Goal: Contribute content: Add original content to the website for others to see

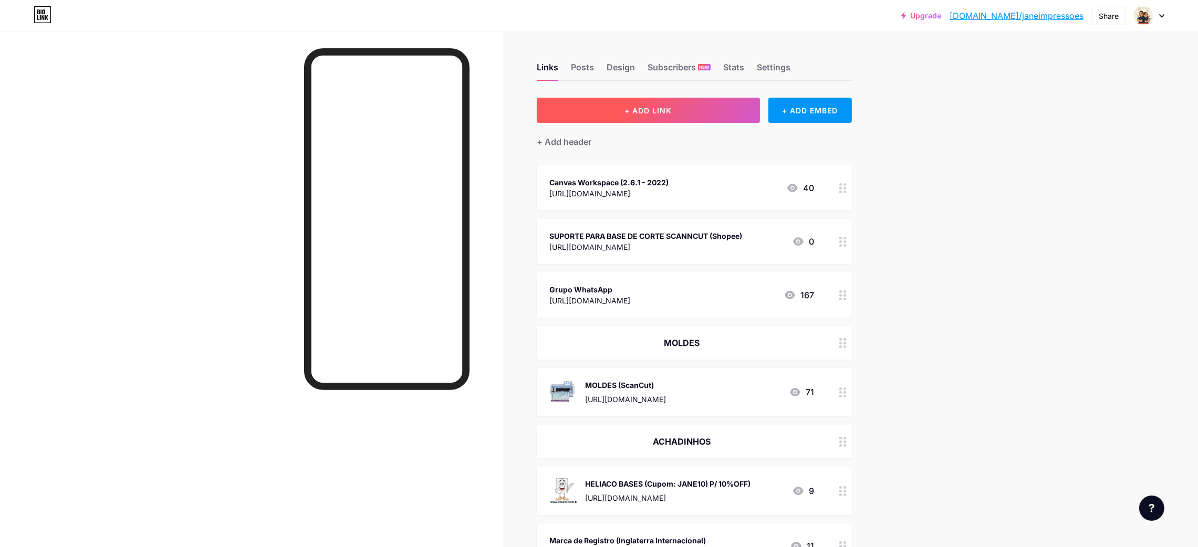
click at [691, 113] on button "+ ADD LINK" at bounding box center [648, 110] width 223 height 25
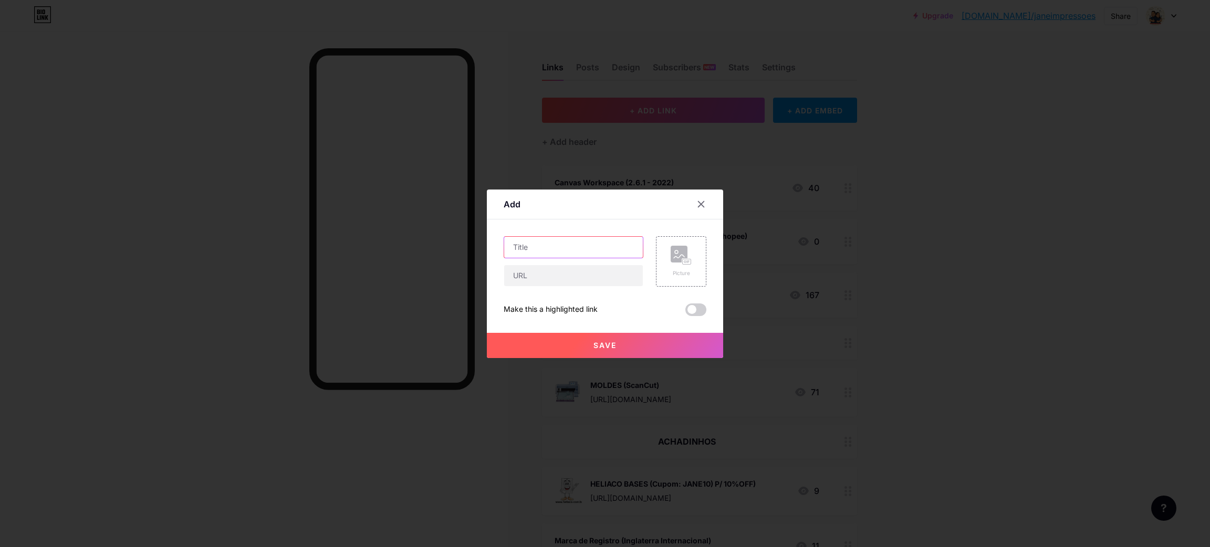
click at [576, 247] on input "text" at bounding box center [573, 247] width 139 height 21
type input "Máquina para recorte (ScanNCut SDX 85)"
paste input "[URL][DOMAIN_NAME]"
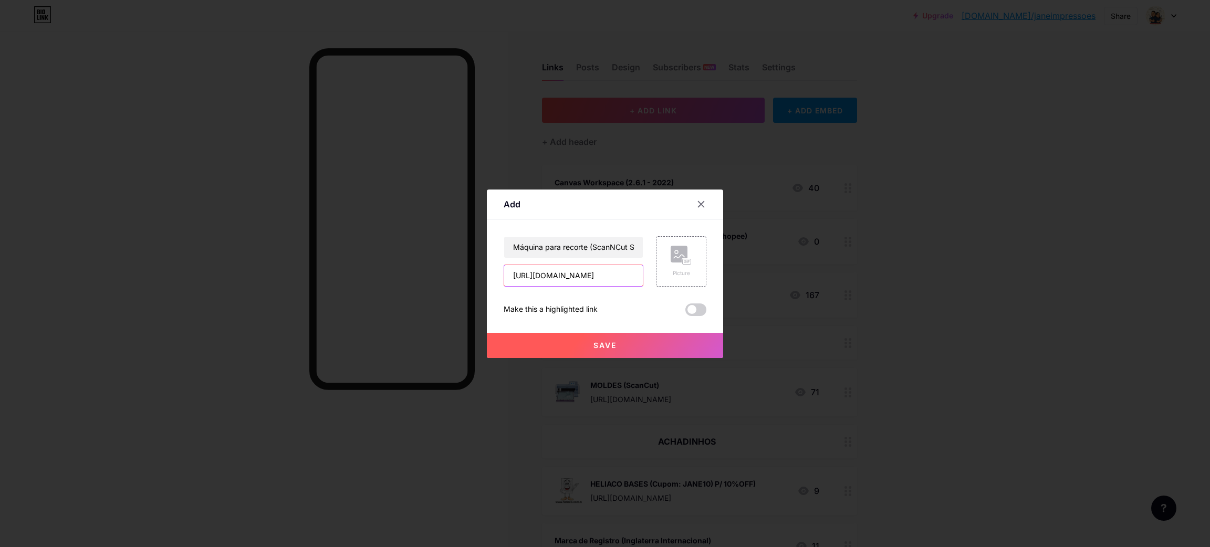
scroll to position [0, 15]
type input "[URL][DOMAIN_NAME]"
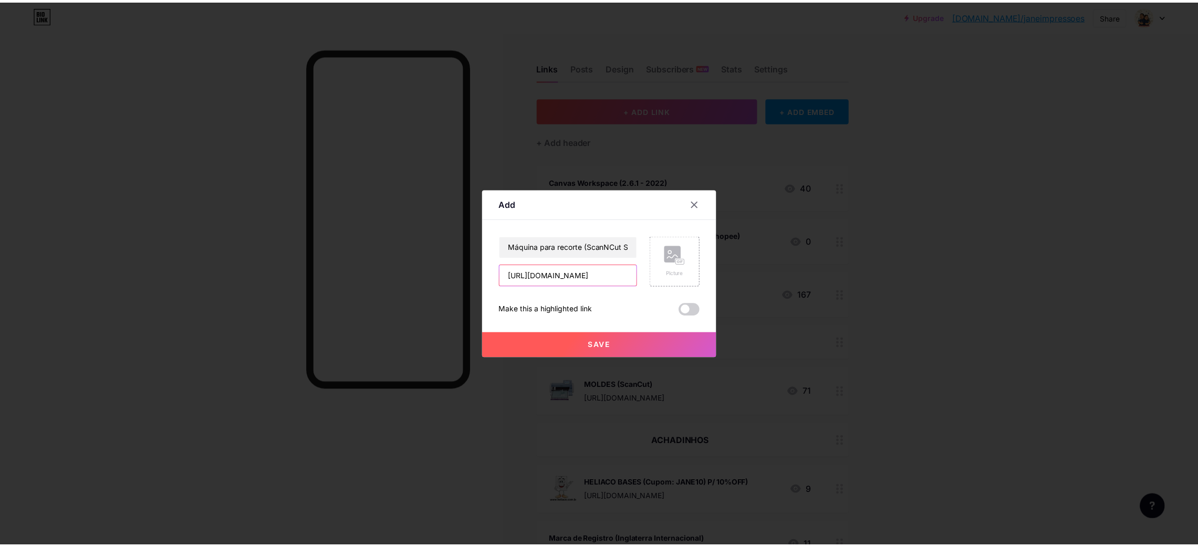
scroll to position [0, 0]
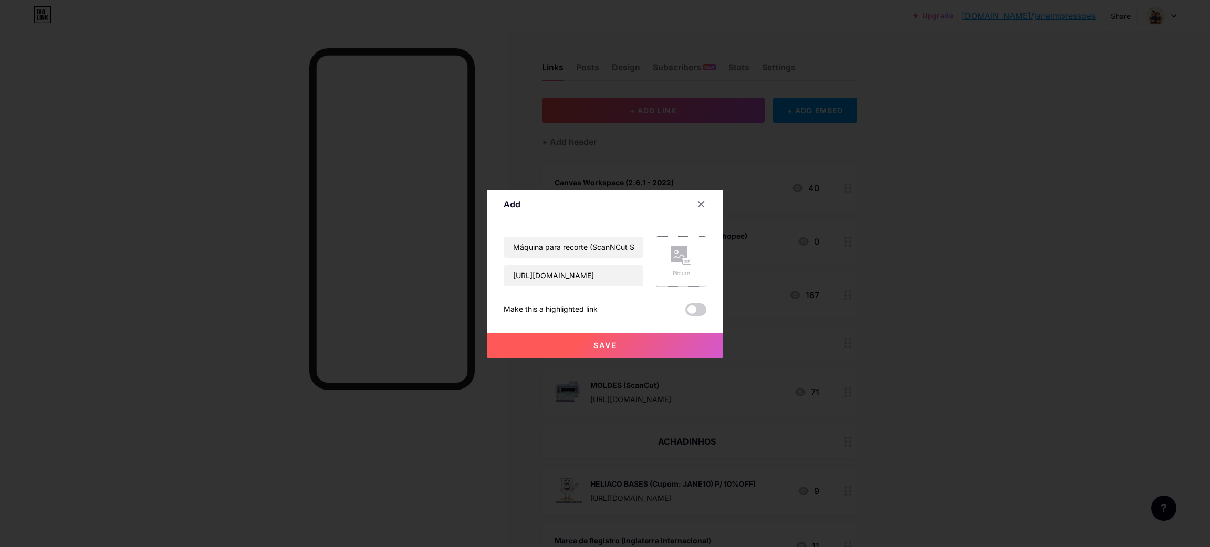
click at [679, 275] on div "Picture" at bounding box center [681, 273] width 21 height 8
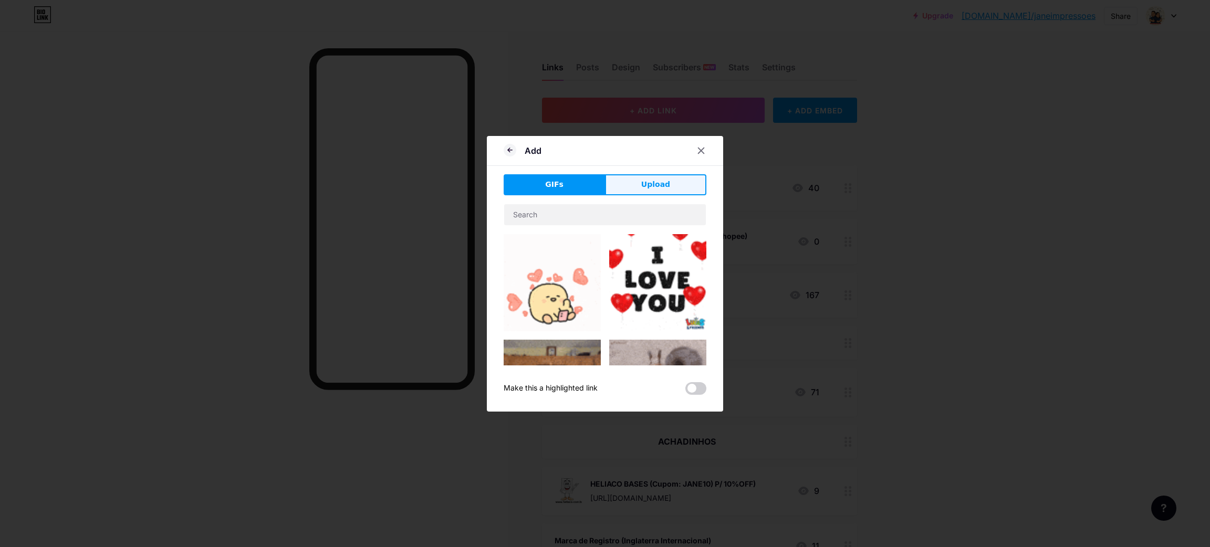
click at [625, 186] on button "Upload" at bounding box center [655, 184] width 101 height 21
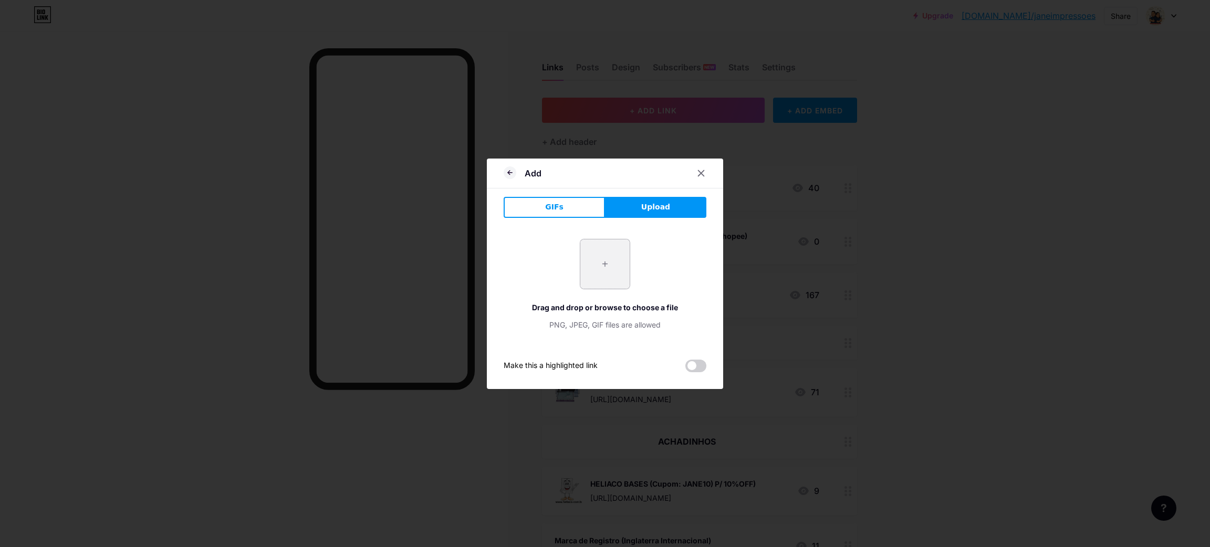
click at [593, 264] on input "file" at bounding box center [604, 263] width 49 height 49
type input "C:\fakepath\Captura de tela 2025-08-11 155702.png"
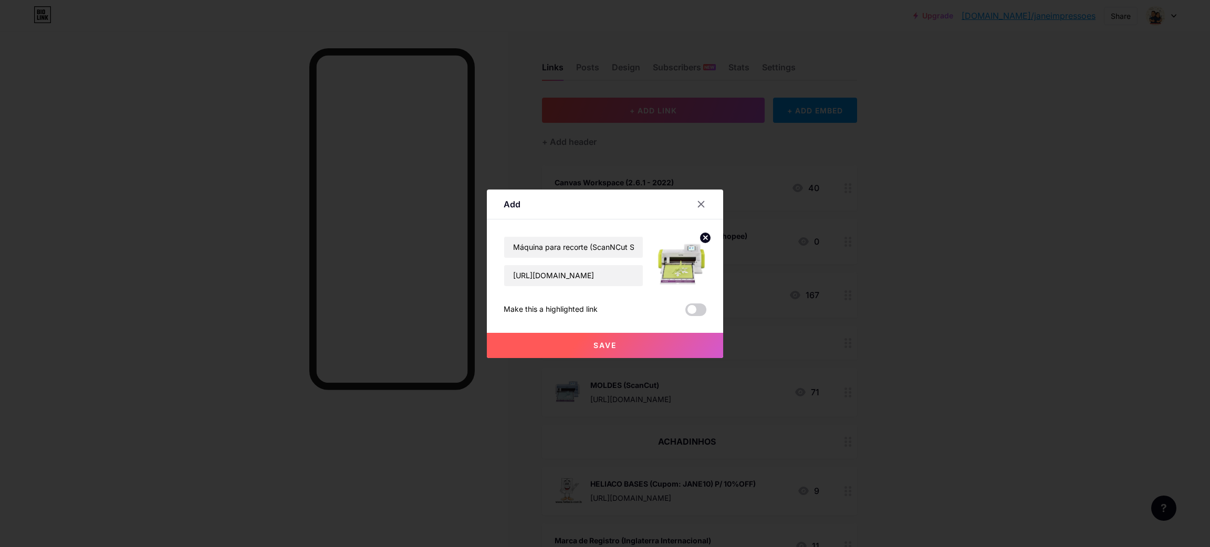
click at [676, 348] on button "Save" at bounding box center [605, 345] width 236 height 25
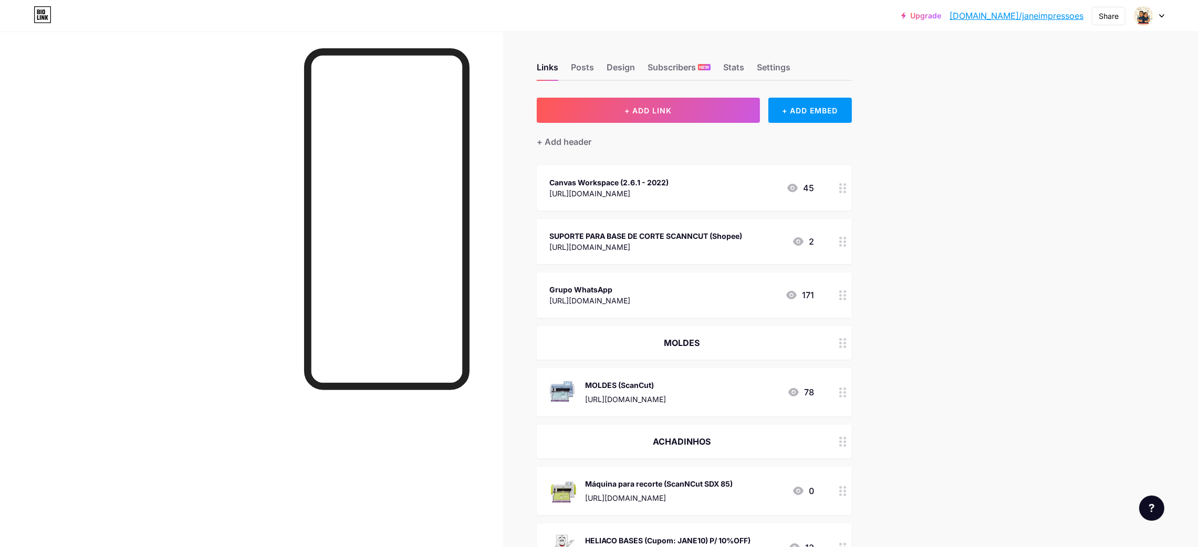
click at [592, 112] on button "+ ADD LINK" at bounding box center [648, 110] width 223 height 25
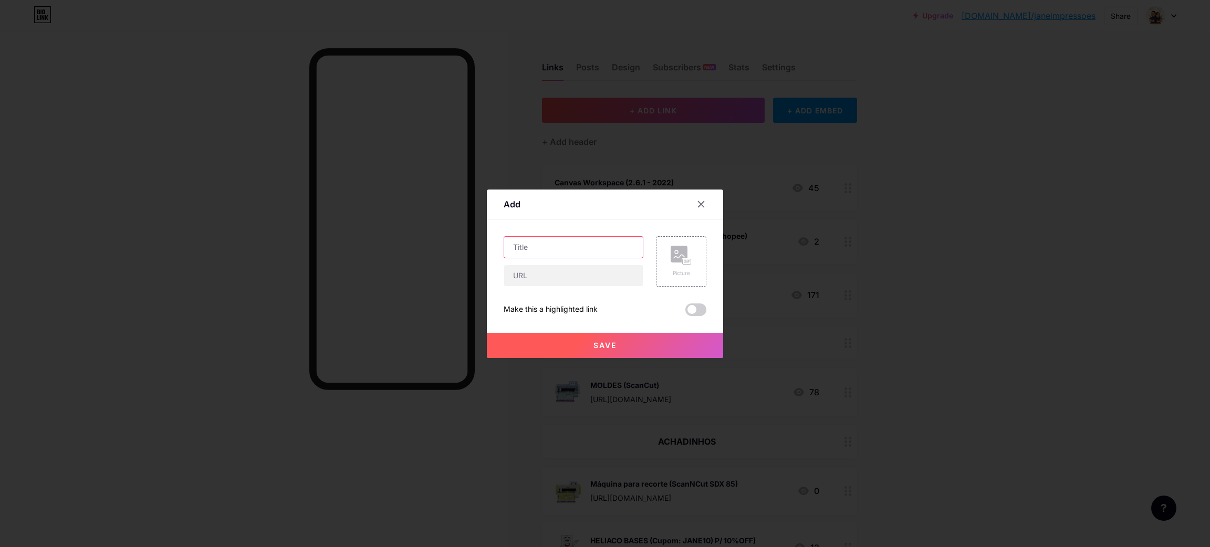
click at [542, 245] on input "text" at bounding box center [573, 247] width 139 height 21
type input "Máquina de Recorte ScanNCut SDX 125"
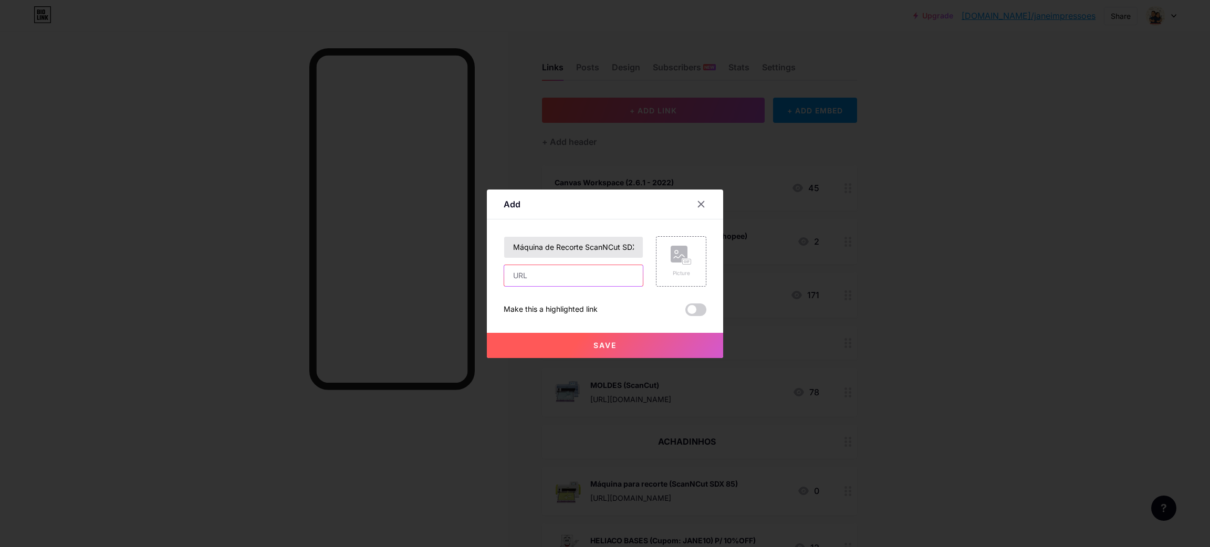
paste input "[URL][DOMAIN_NAME]"
type input "[URL][DOMAIN_NAME]"
click at [663, 274] on div "Picture" at bounding box center [681, 261] width 50 height 50
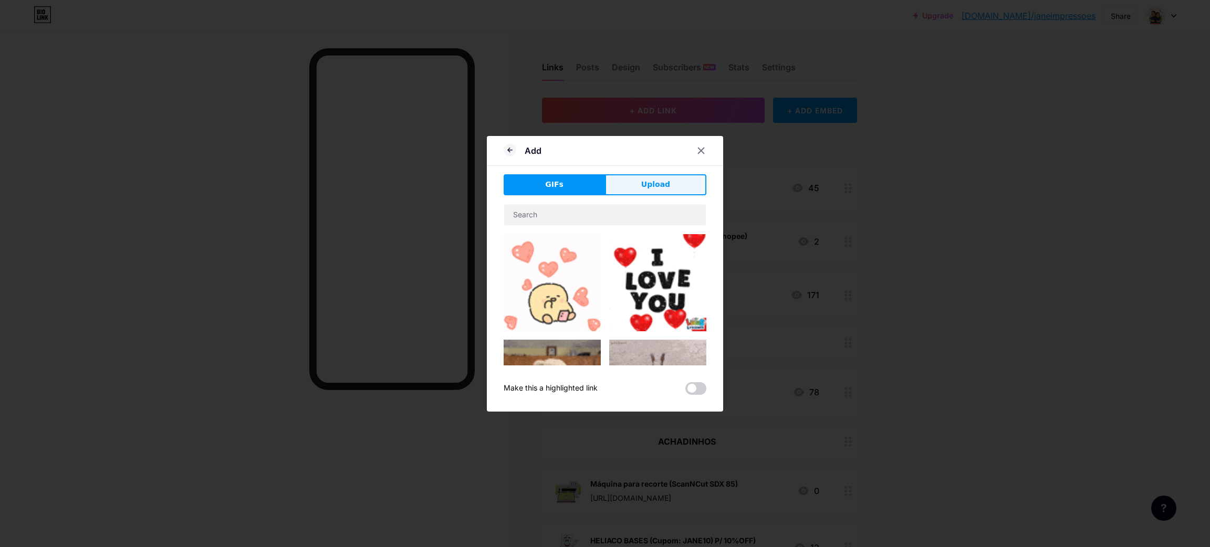
click at [641, 179] on span "Upload" at bounding box center [655, 184] width 29 height 11
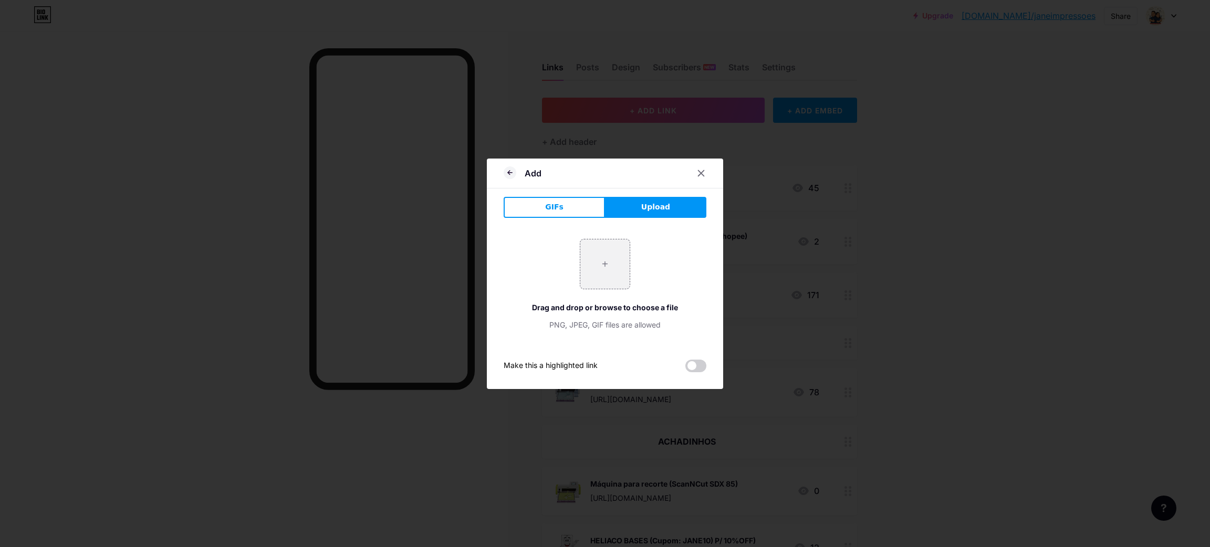
click at [625, 273] on div "+ Drag and drop or browse to choose a file PNG, JPEG, GIF files are allowed" at bounding box center [605, 284] width 203 height 91
click at [600, 275] on input "file" at bounding box center [604, 263] width 49 height 49
type input "C:\fakepath\Captura de tela 2025-08-11 160043.png"
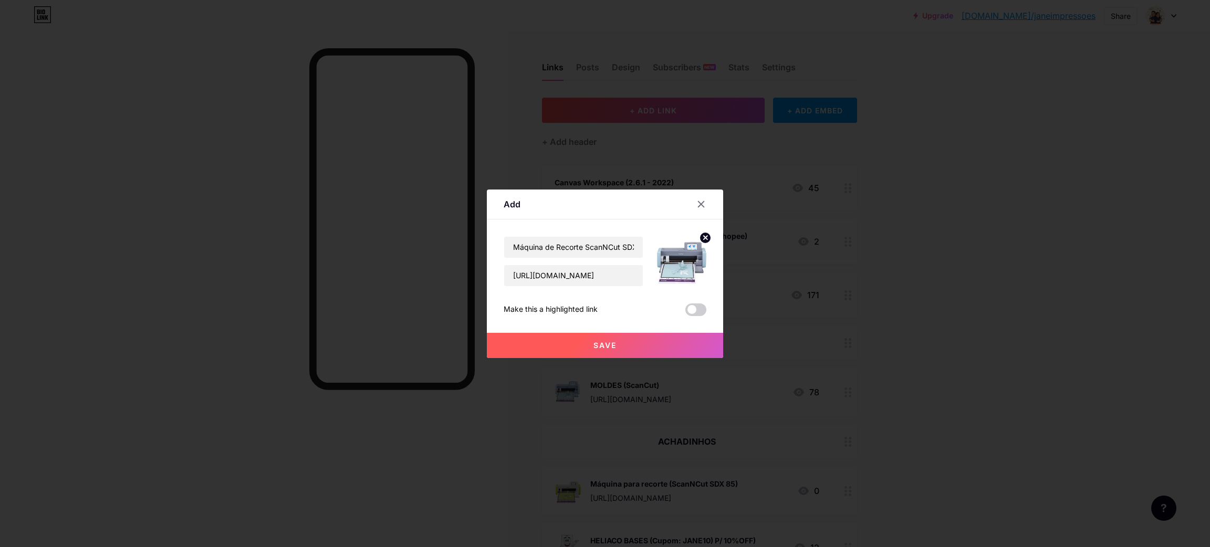
click at [626, 340] on button "Save" at bounding box center [605, 345] width 236 height 25
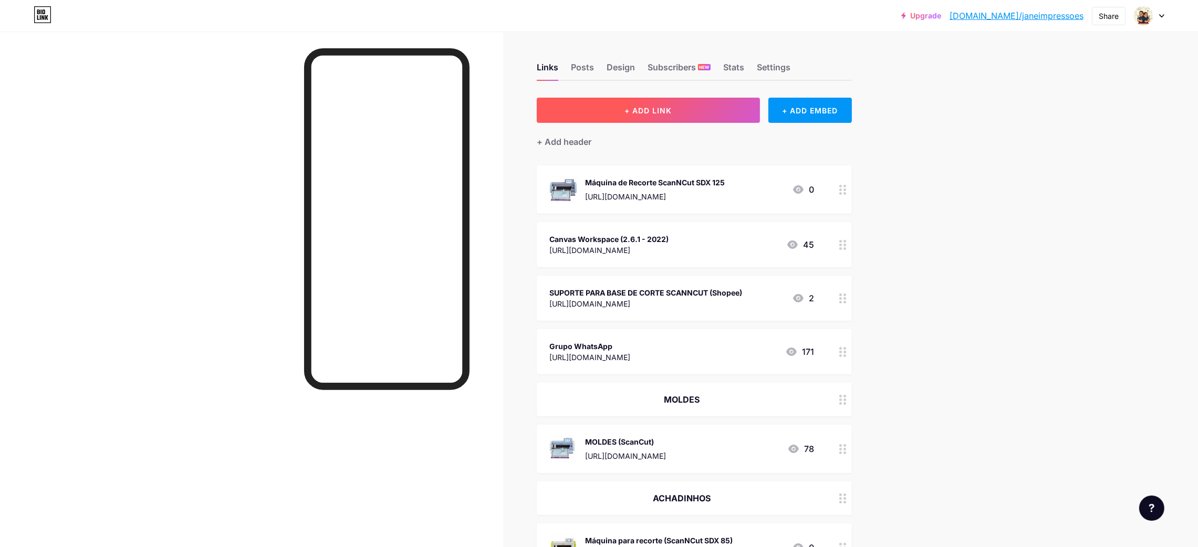
click at [643, 109] on span "+ ADD LINK" at bounding box center [647, 110] width 47 height 9
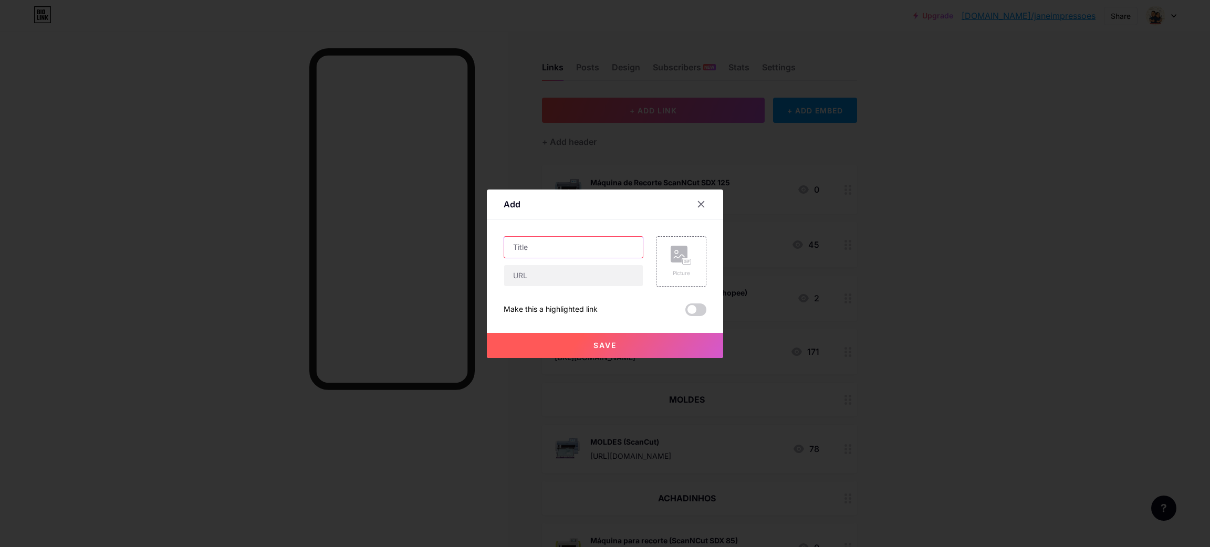
click at [547, 244] on input "text" at bounding box center [573, 247] width 139 height 21
paste input "[URL][DOMAIN_NAME]"
type input "[URL][DOMAIN_NAME]"
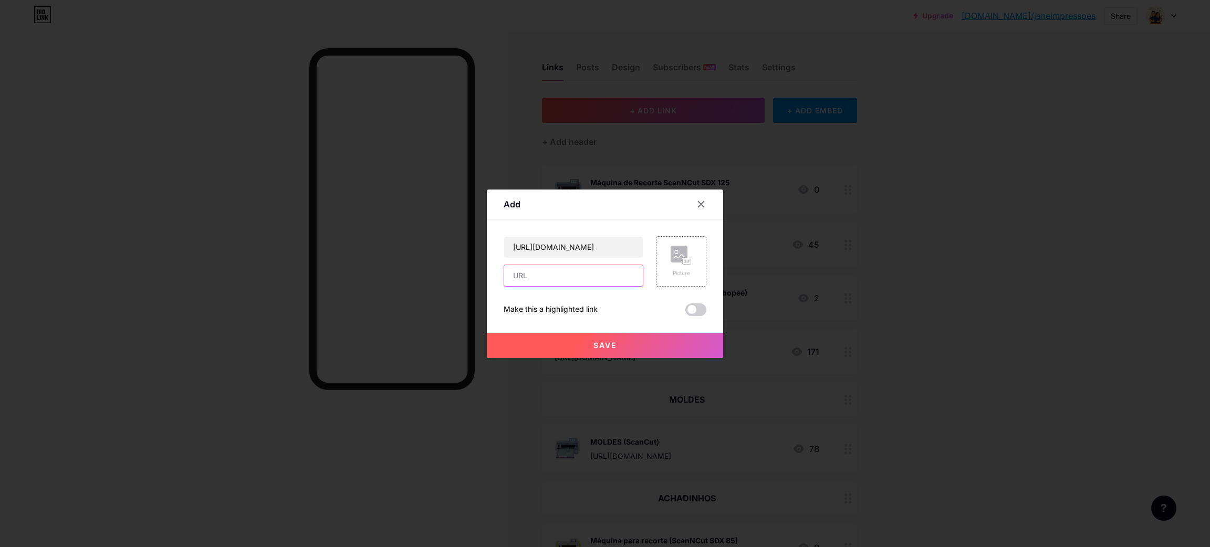
click at [565, 270] on input "text" at bounding box center [573, 275] width 139 height 21
click at [557, 276] on input "text" at bounding box center [573, 275] width 139 height 21
paste input "[URL][DOMAIN_NAME]"
type input "[URL][DOMAIN_NAME]"
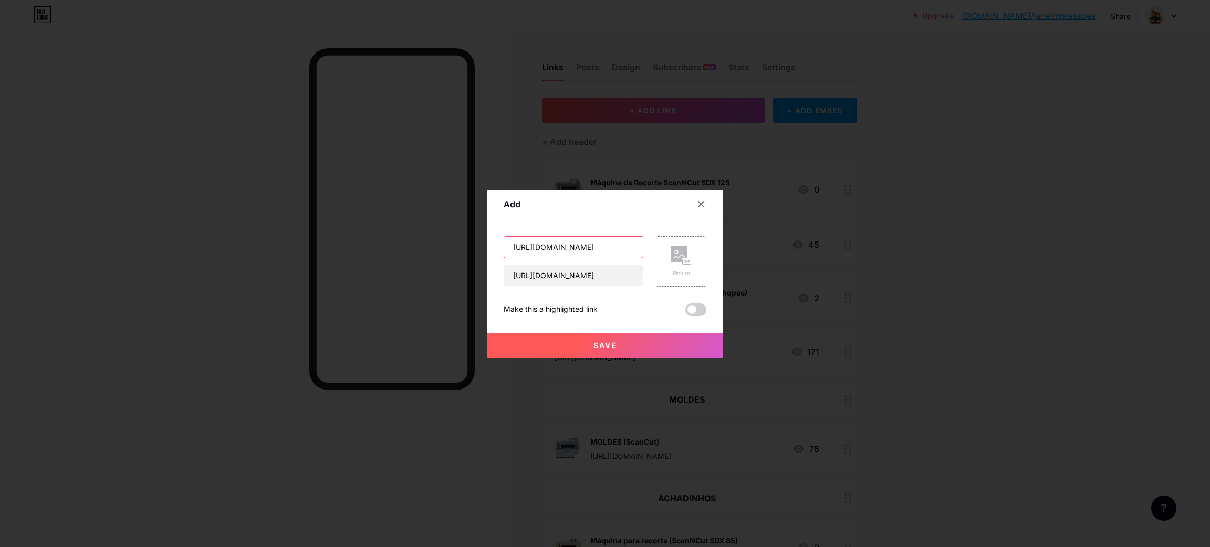
scroll to position [0, 0]
click at [572, 252] on input "[URL][DOMAIN_NAME]" at bounding box center [573, 247] width 139 height 21
type input "S"
type input "-"
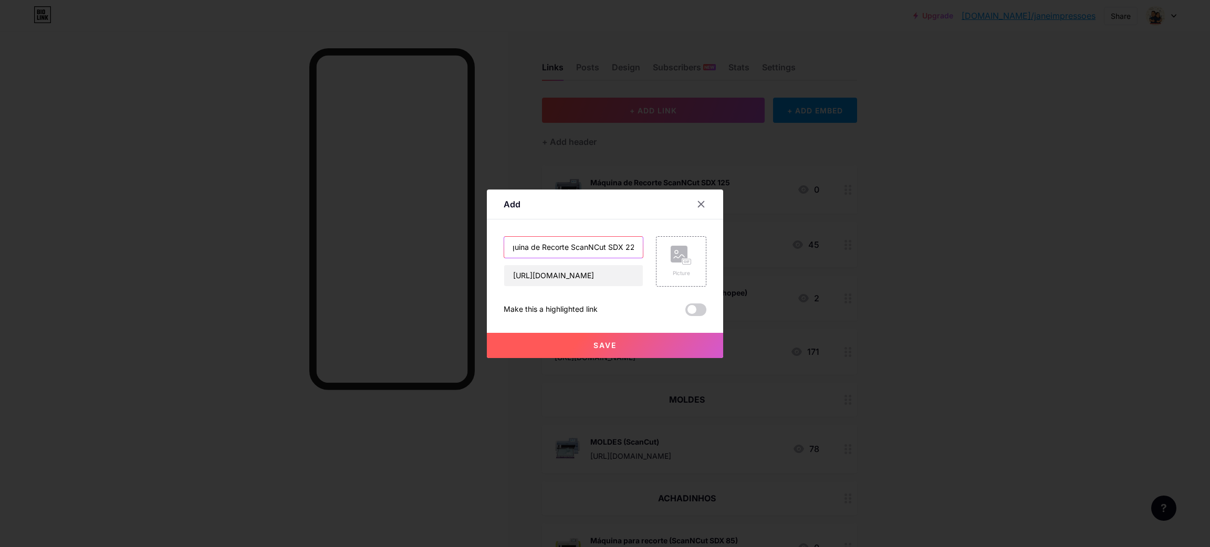
scroll to position [0, 19]
type input "Máquina de Recorte ScanNCut SDX 225"
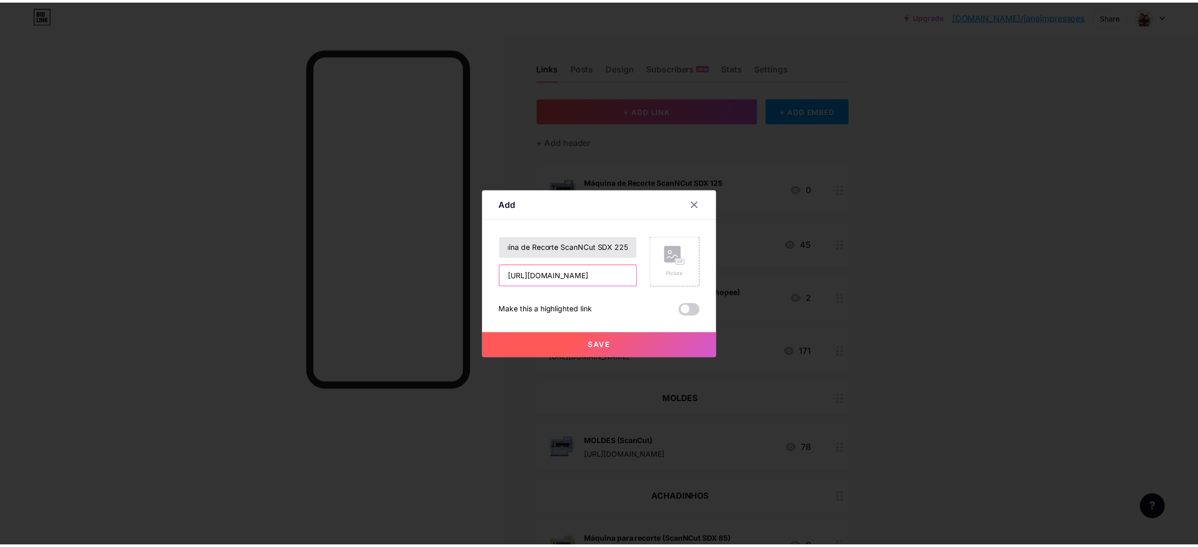
scroll to position [0, 0]
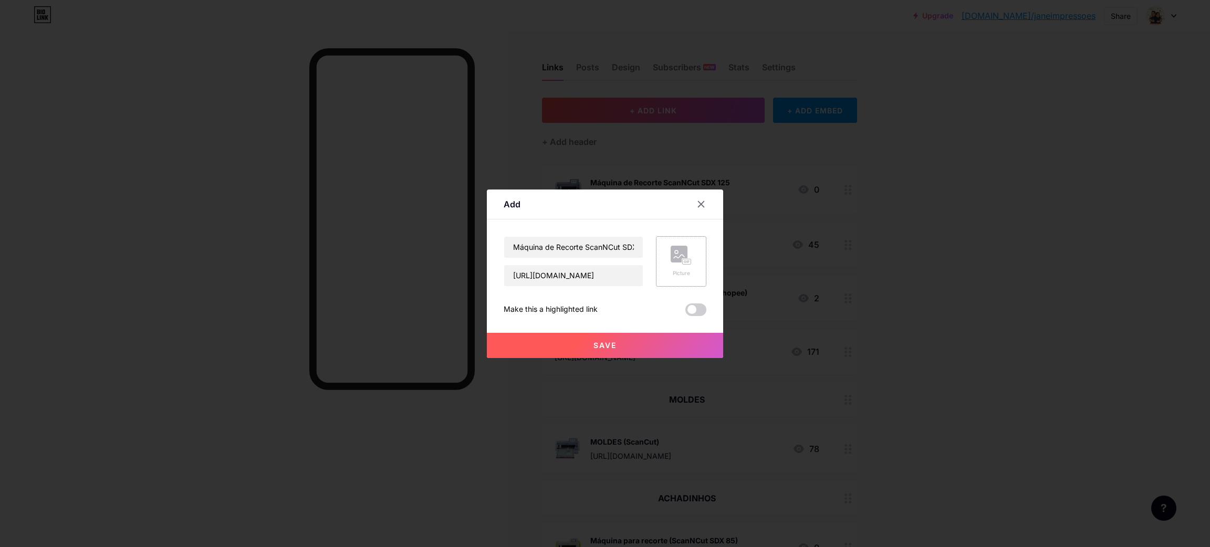
click at [671, 267] on div "Picture" at bounding box center [681, 262] width 21 height 32
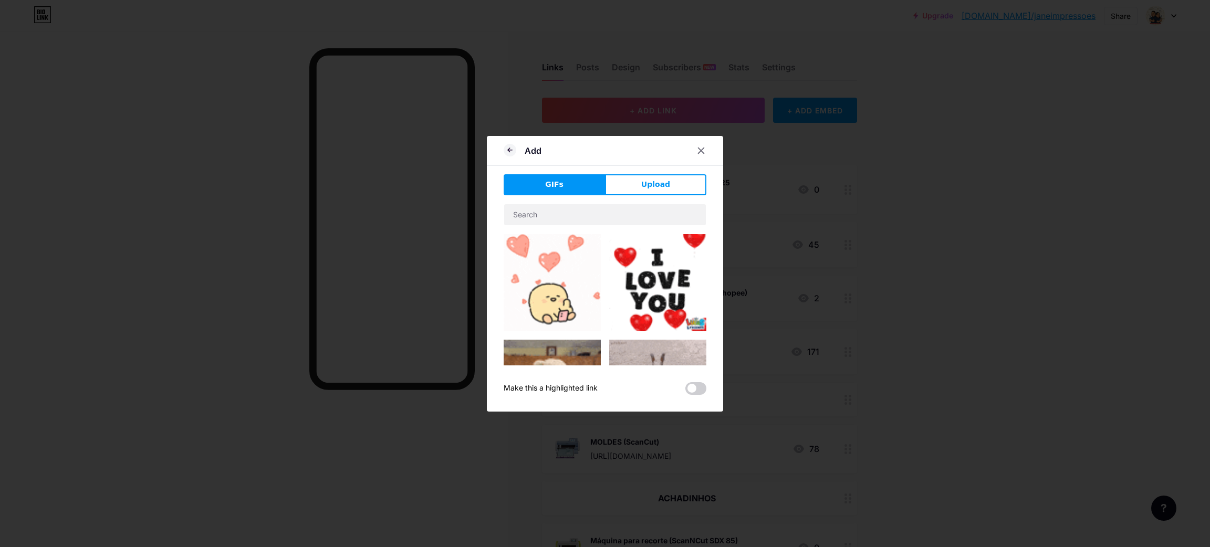
click at [641, 179] on span "Upload" at bounding box center [655, 184] width 29 height 11
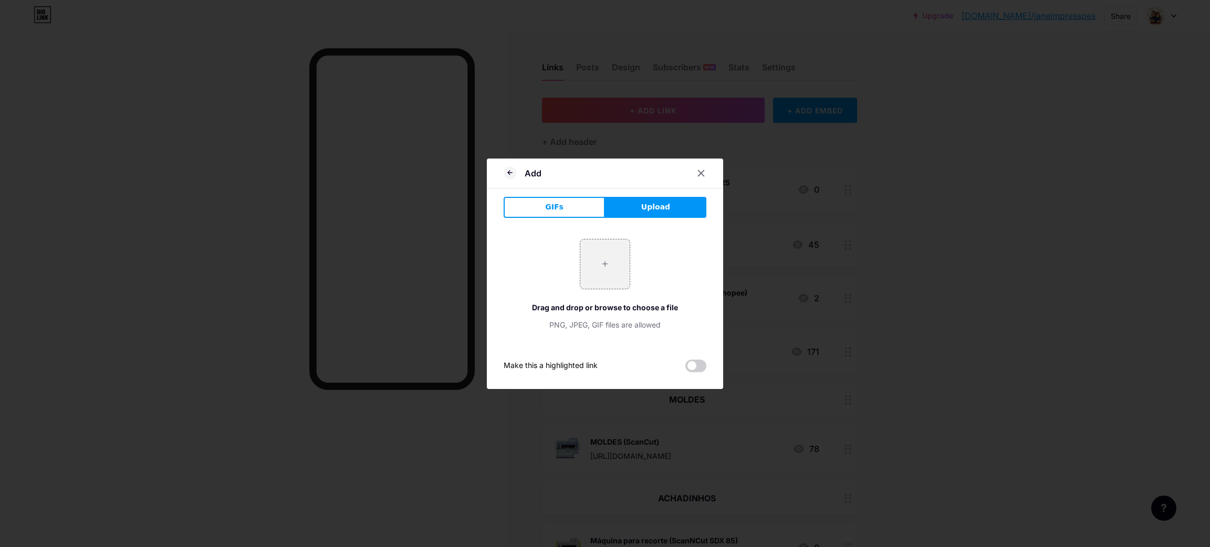
click at [536, 264] on div "+ Drag and drop or browse to choose a file PNG, JPEG, GIF files are allowed" at bounding box center [605, 284] width 203 height 91
click at [584, 272] on input "file" at bounding box center [604, 263] width 49 height 49
type input "C:\fakepath\aaaaa.png"
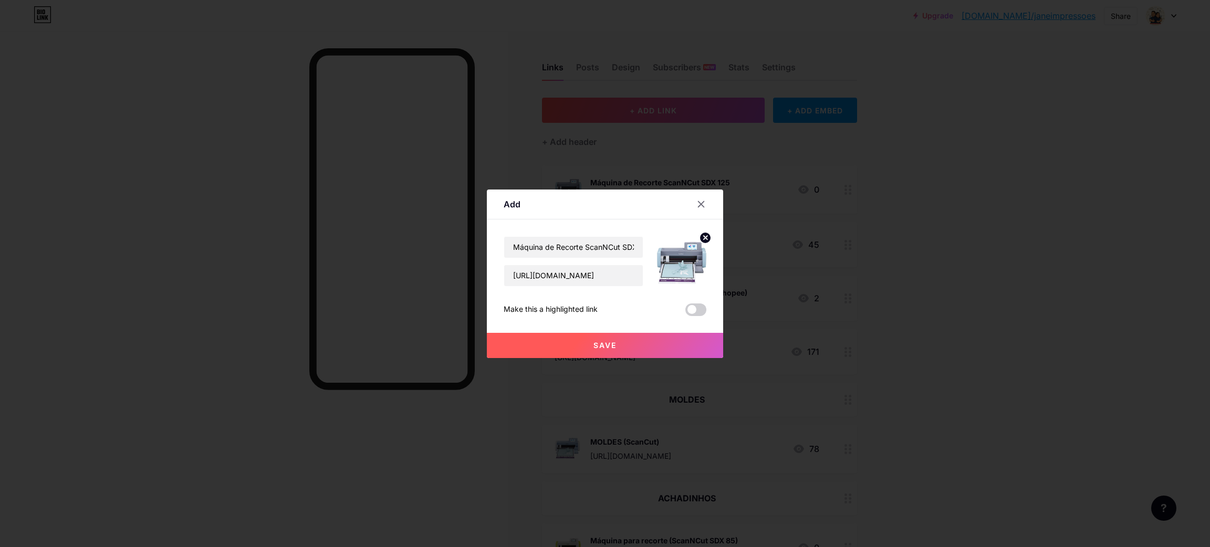
click at [647, 342] on button "Save" at bounding box center [605, 345] width 236 height 25
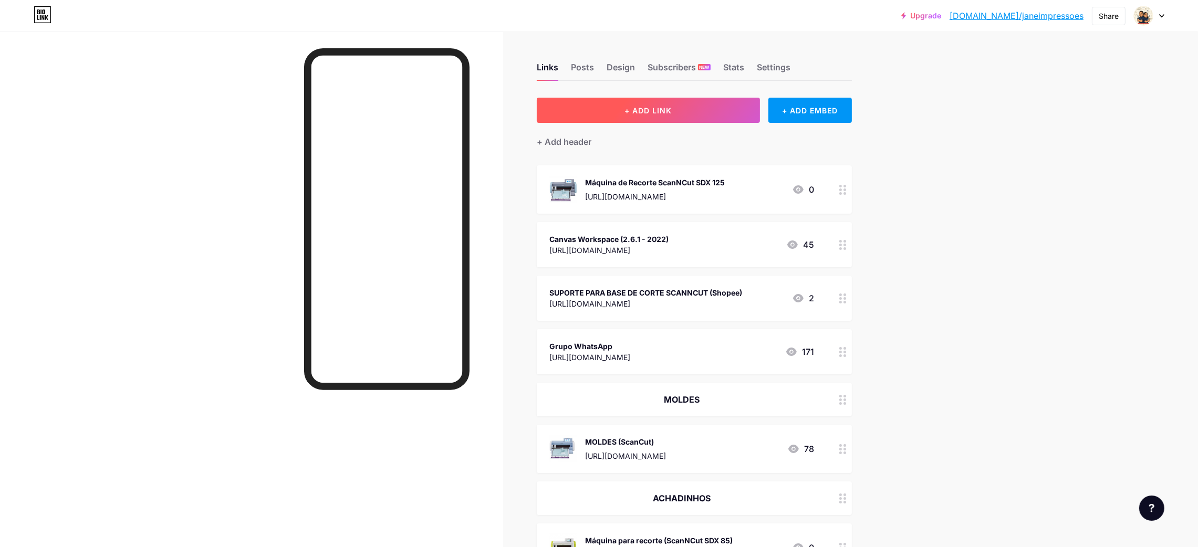
click at [661, 108] on span "+ ADD LINK" at bounding box center [647, 110] width 47 height 9
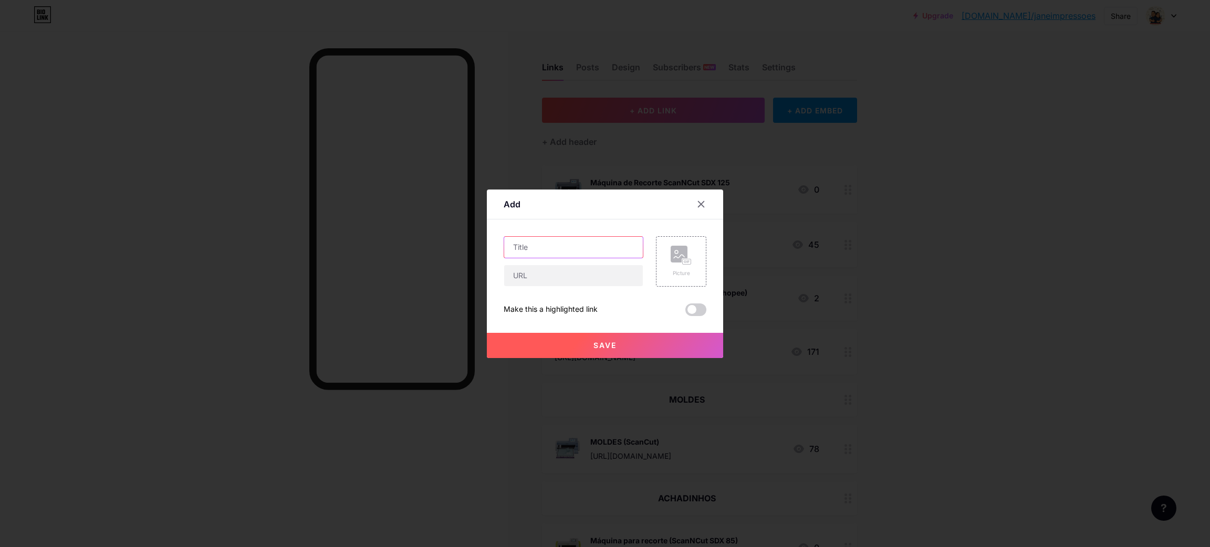
click at [544, 250] on input "text" at bounding box center [573, 247] width 139 height 21
type input "Kit 3 Bases de Corte ScanNCut SDX (Mercado Livre)"
paste input "[URL][DOMAIN_NAME]"
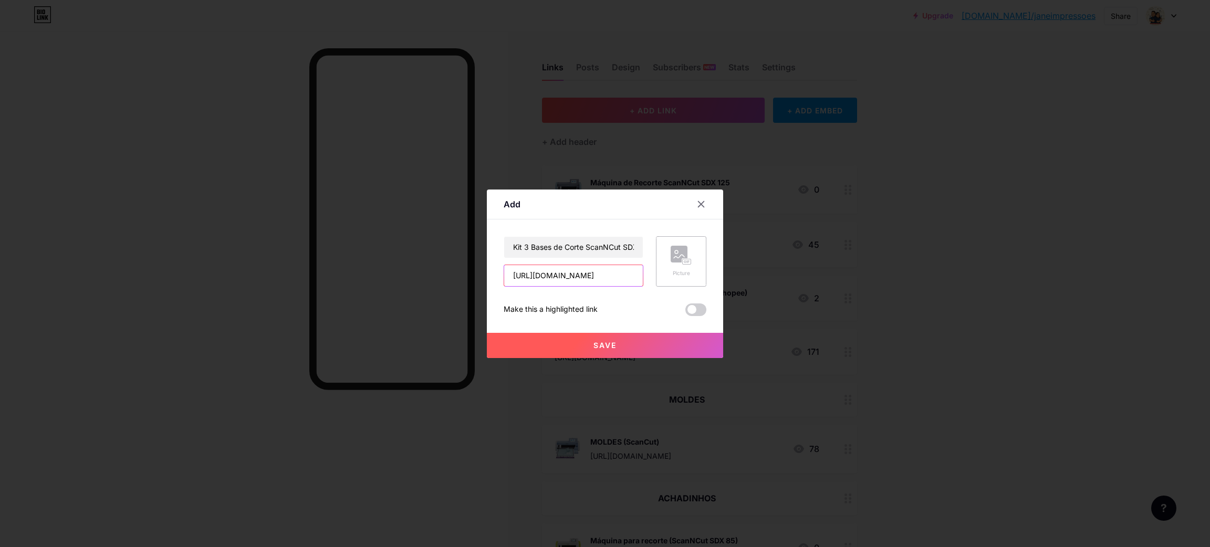
scroll to position [0, 12]
type input "[URL][DOMAIN_NAME]"
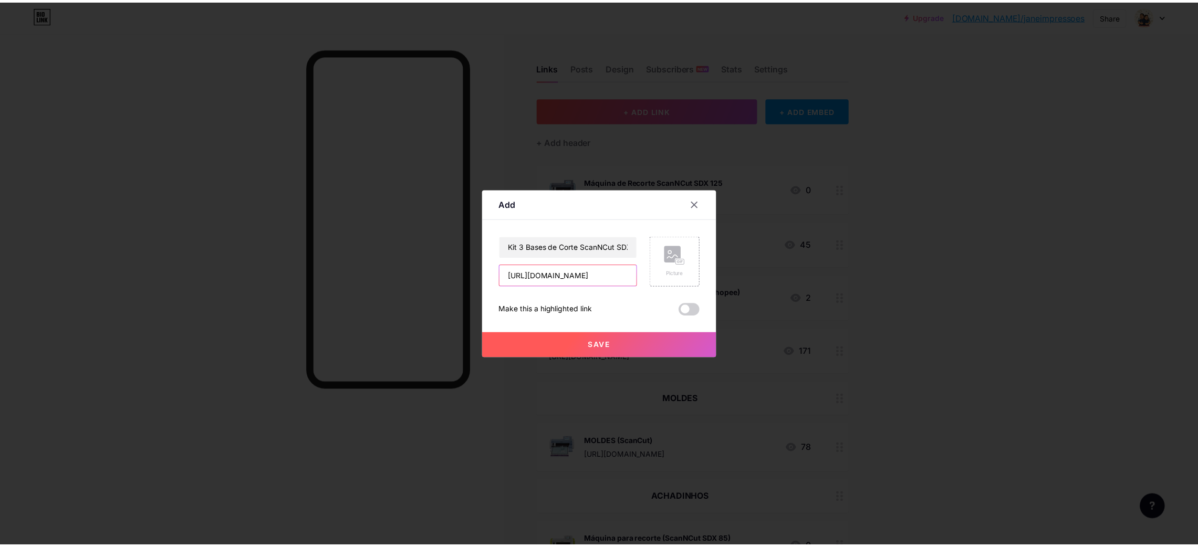
scroll to position [0, 0]
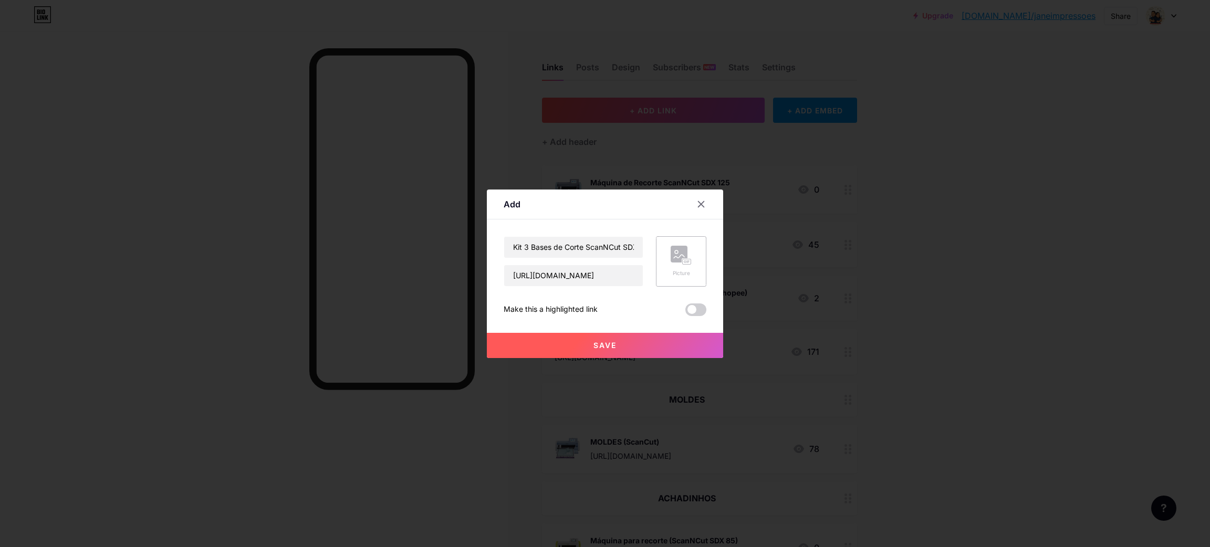
click at [665, 265] on div "Picture" at bounding box center [681, 261] width 50 height 50
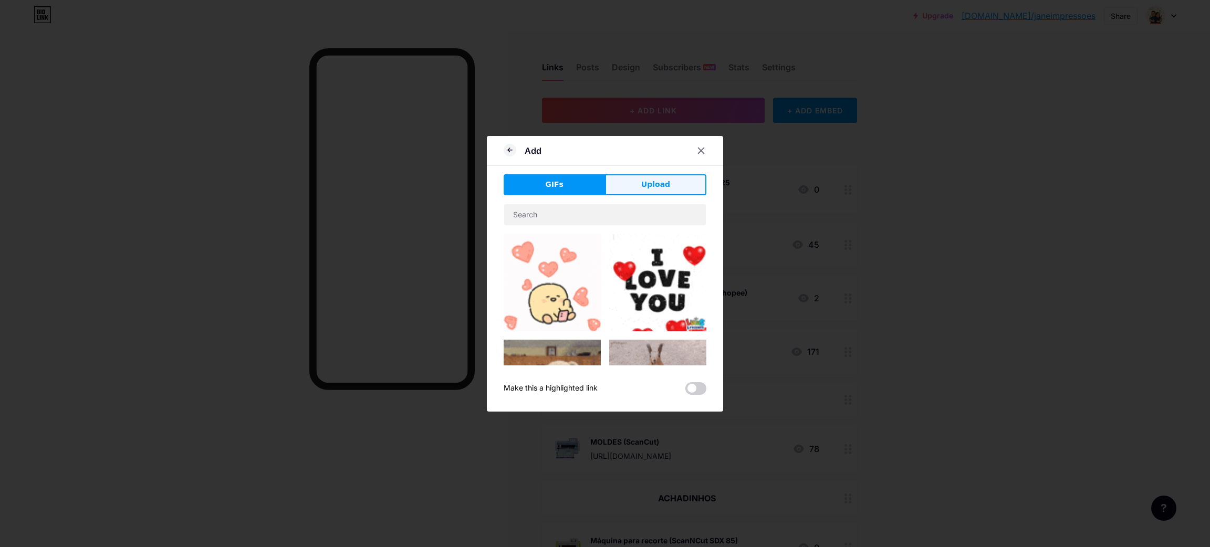
drag, startPoint x: 661, startPoint y: 168, endPoint x: 658, endPoint y: 178, distance: 10.5
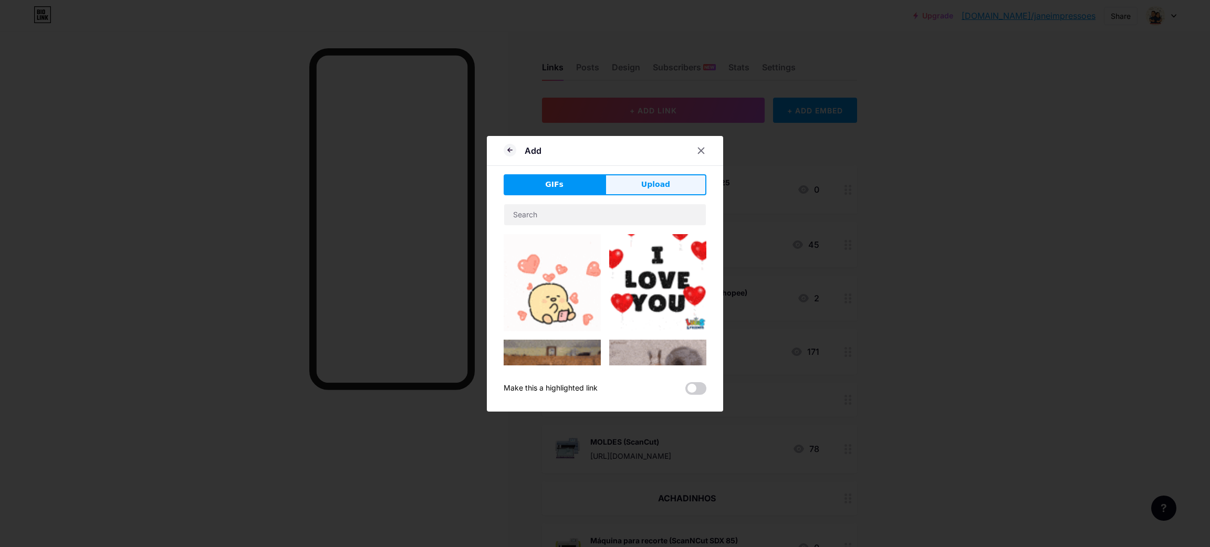
click at [661, 170] on div "Add GIFs Upload Content YouTube Play YouTube video without leaving your page. A…" at bounding box center [605, 274] width 236 height 276
click at [658, 178] on button "Upload" at bounding box center [655, 184] width 101 height 21
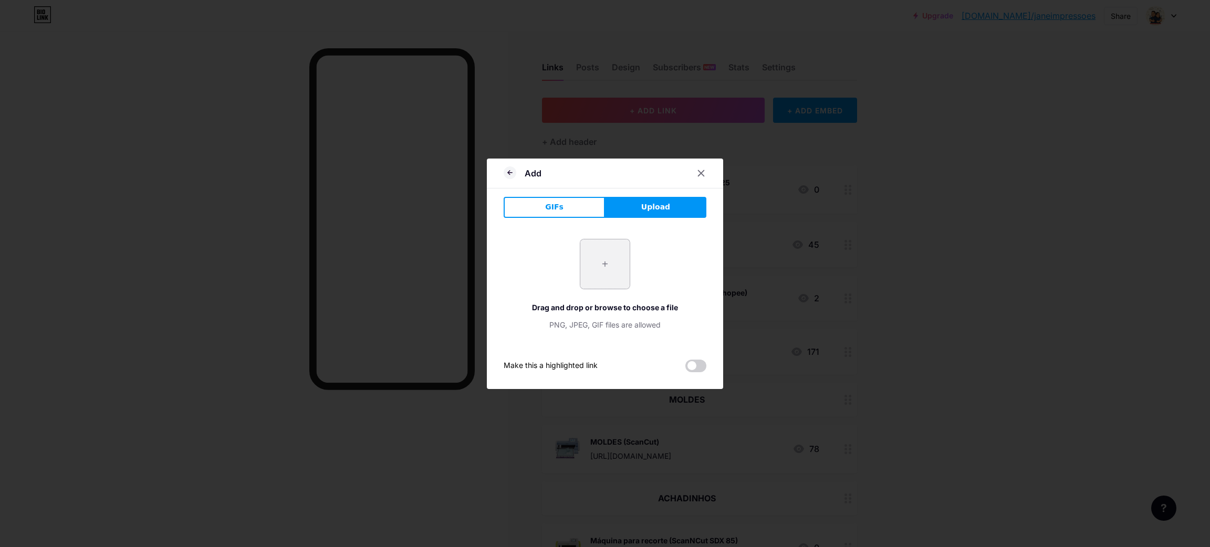
click at [612, 257] on input "file" at bounding box center [604, 263] width 49 height 49
type input "C:\fakepath\base.png"
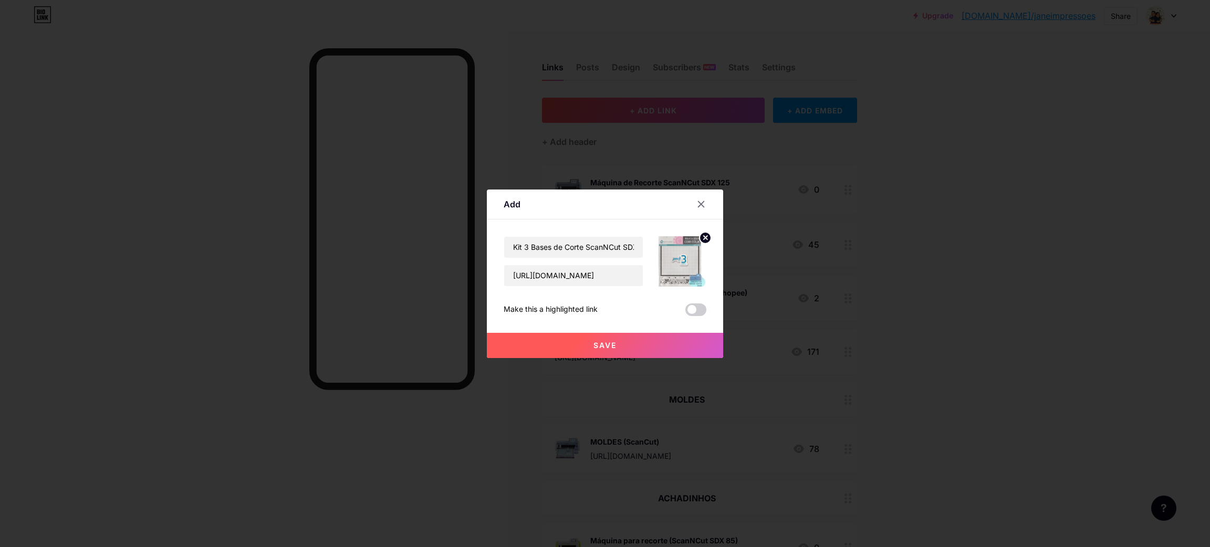
click at [672, 346] on button "Save" at bounding box center [605, 345] width 236 height 25
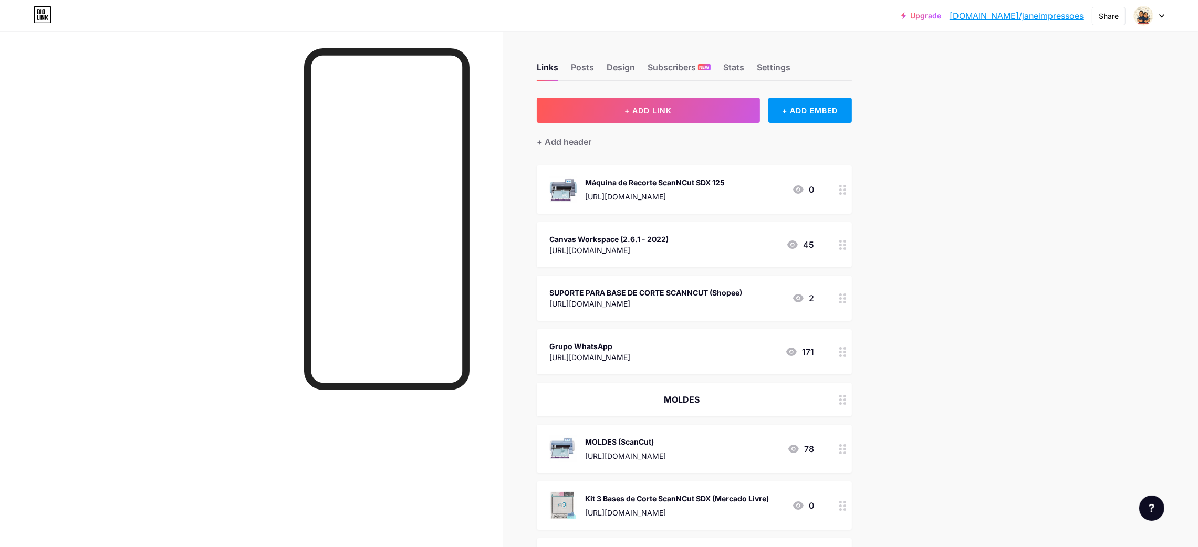
drag, startPoint x: 843, startPoint y: 184, endPoint x: 841, endPoint y: 191, distance: 7.3
click at [736, 179] on div "Máquina de Recorte ScanNCut SDX 125 https://mercadolivre.com/sec/1tByhB5 0" at bounding box center [681, 189] width 265 height 27
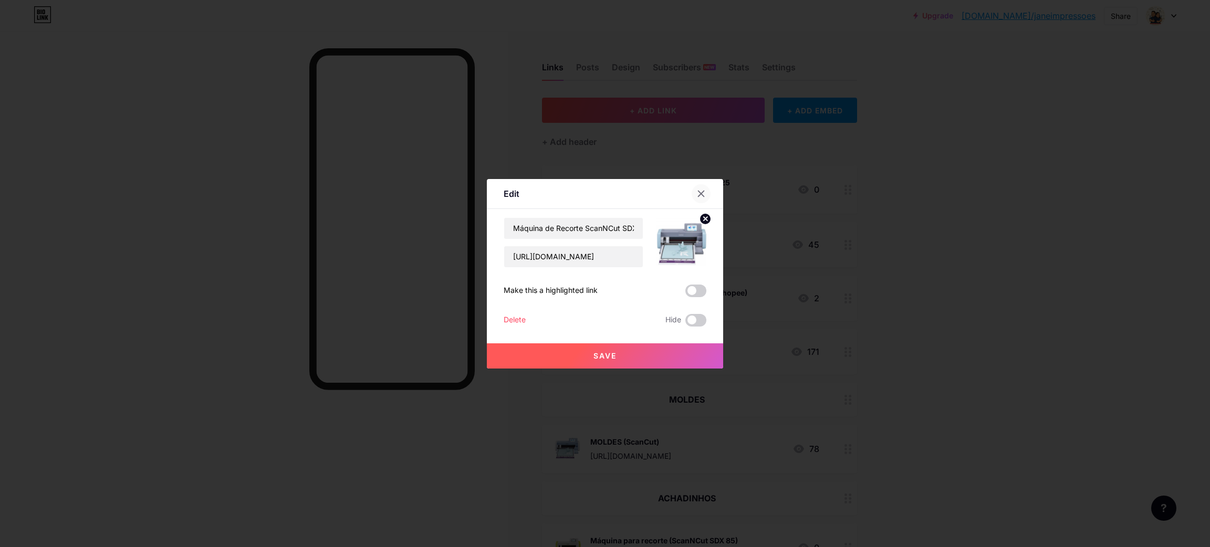
click at [697, 197] on div at bounding box center [701, 193] width 19 height 19
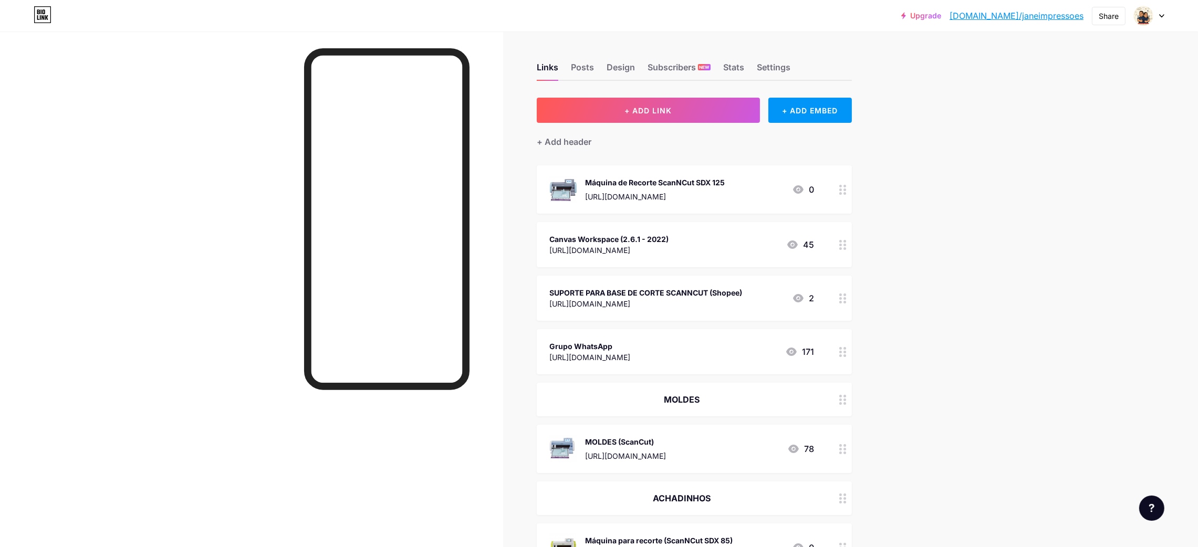
click at [781, 186] on div "Máquina de Recorte ScanNCut SDX 125 https://mercadolivre.com/sec/1tByhB5 0" at bounding box center [681, 189] width 265 height 27
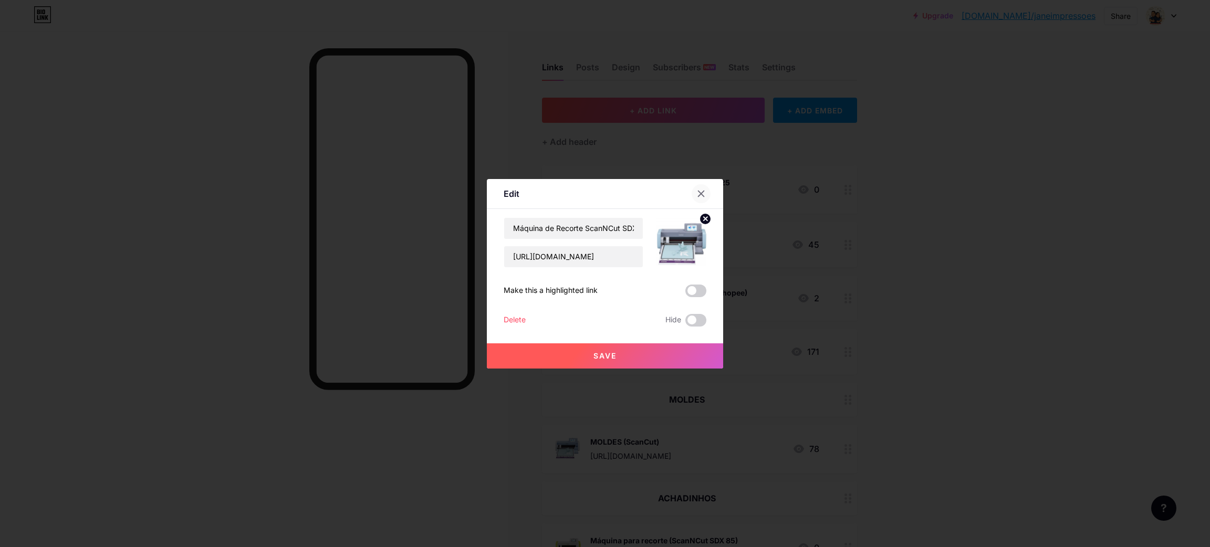
click at [701, 192] on div at bounding box center [701, 193] width 19 height 19
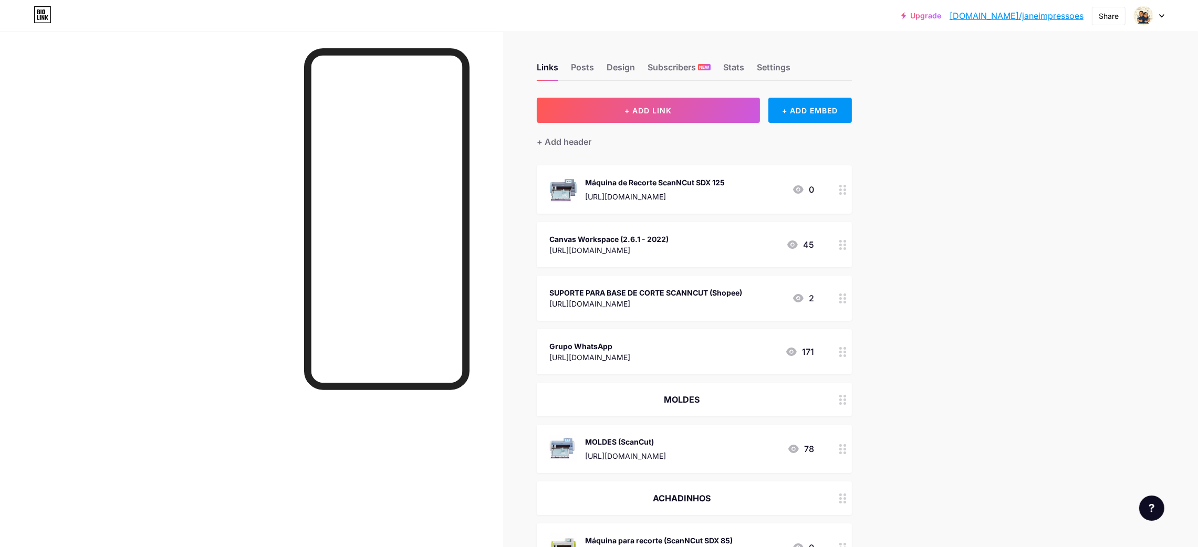
click at [846, 189] on circle at bounding box center [844, 190] width 3 height 3
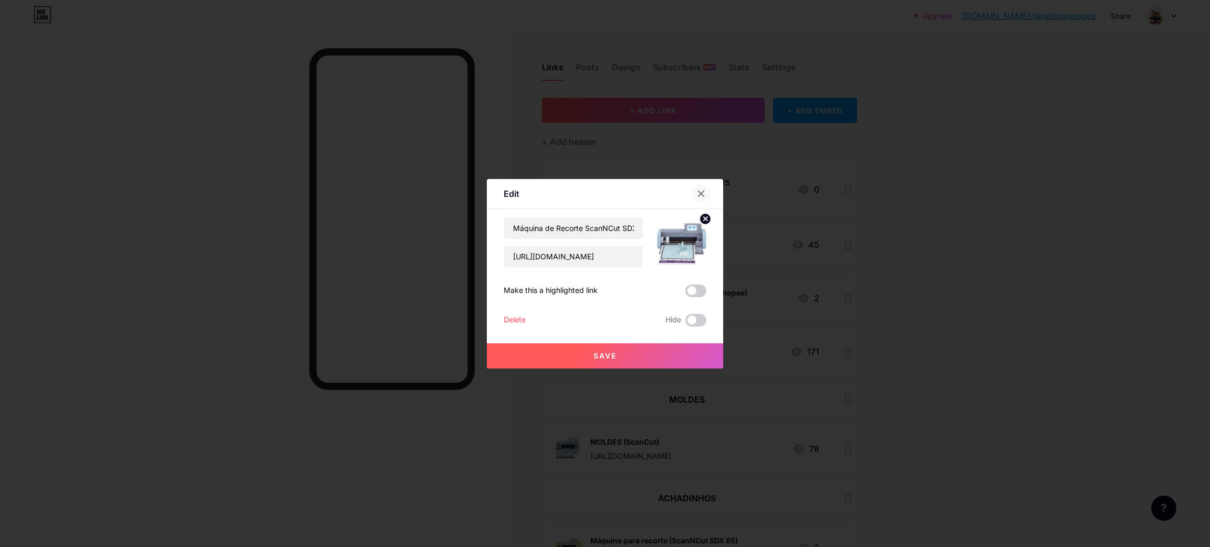
click at [697, 195] on icon at bounding box center [701, 194] width 8 height 8
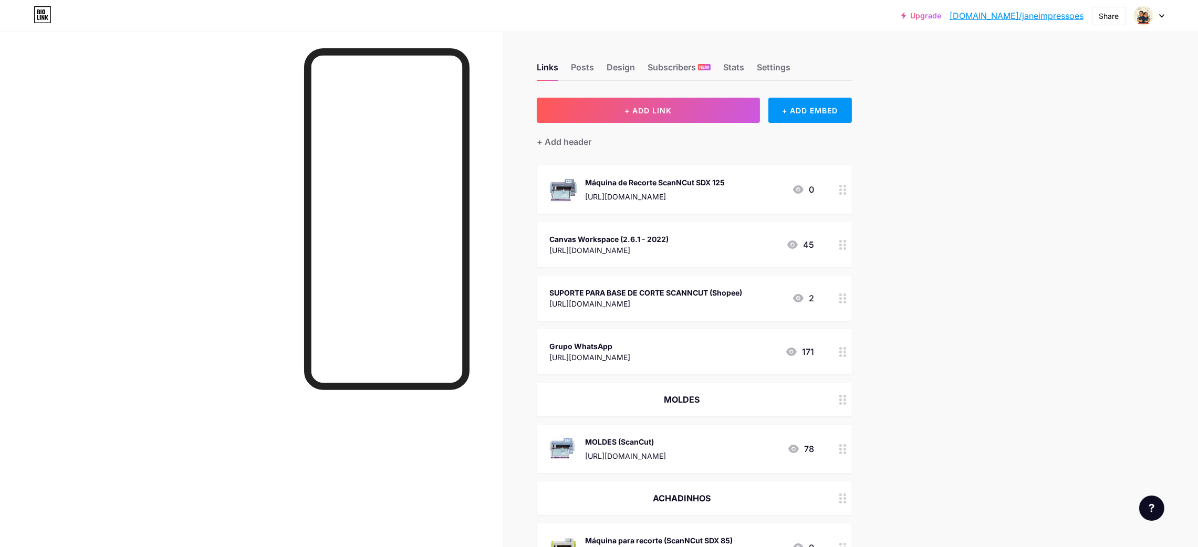
click at [840, 183] on div at bounding box center [843, 189] width 18 height 48
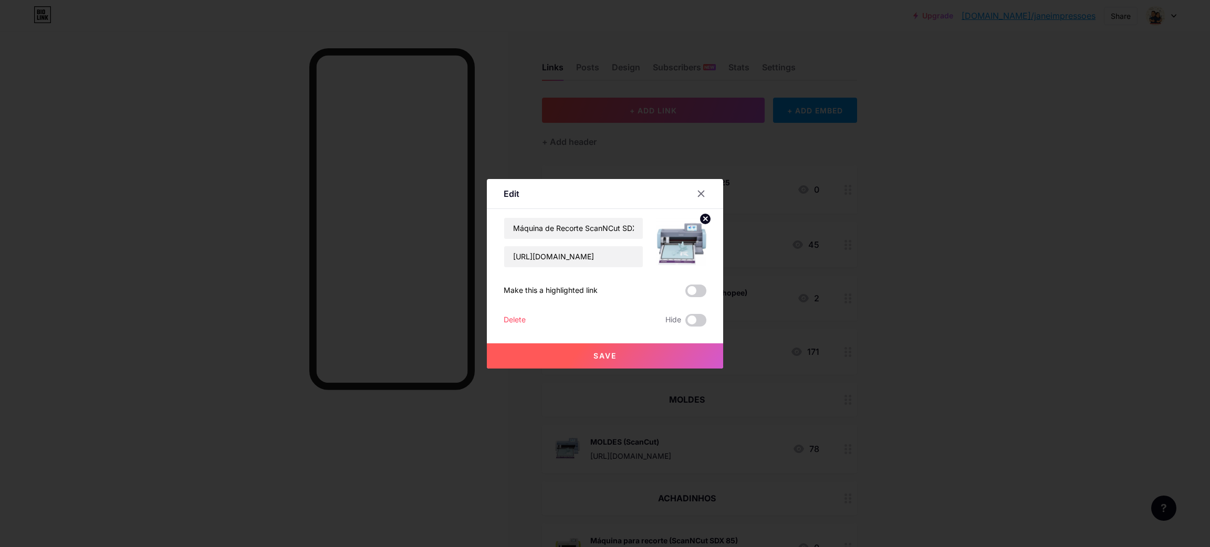
click at [842, 183] on div at bounding box center [605, 273] width 1210 height 547
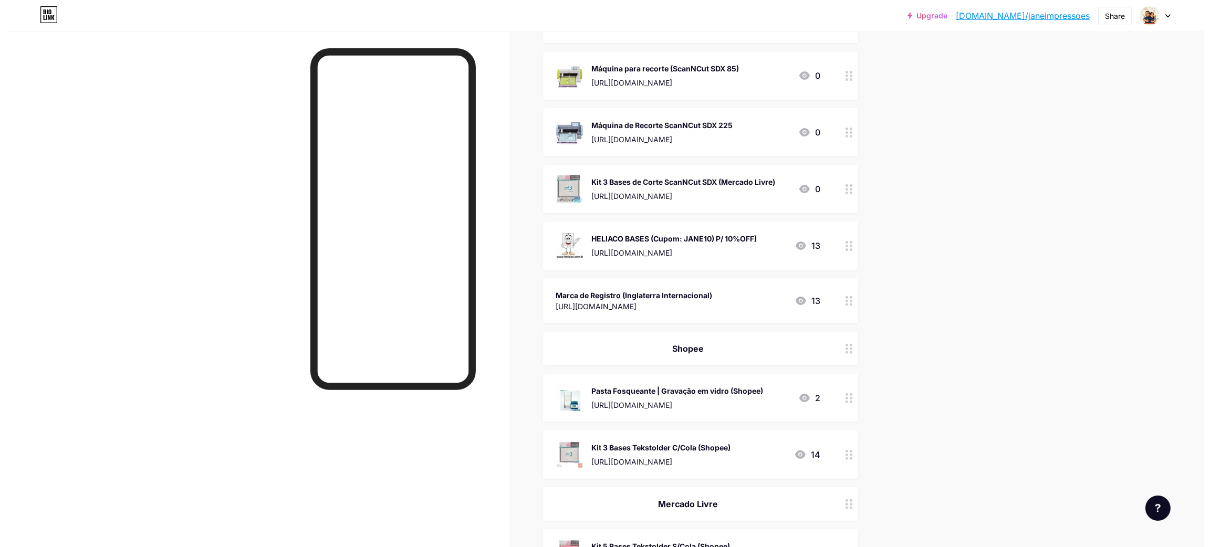
scroll to position [393, 0]
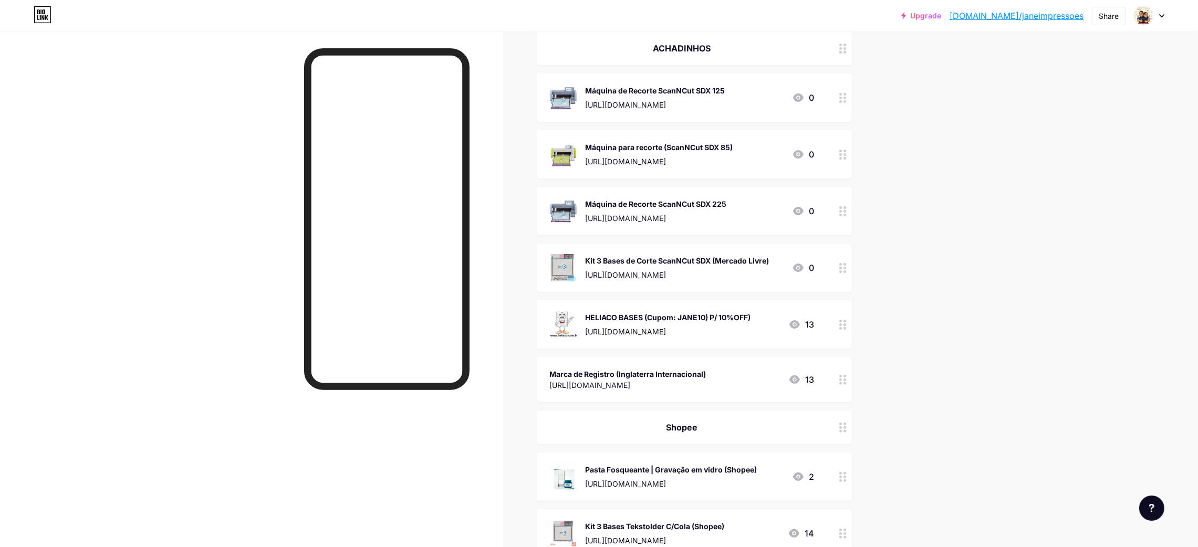
click at [743, 80] on div "Máquina de Recorte ScanNCut SDX 125 https://mercadolivre.com/sec/1tByhB5 0" at bounding box center [694, 98] width 315 height 48
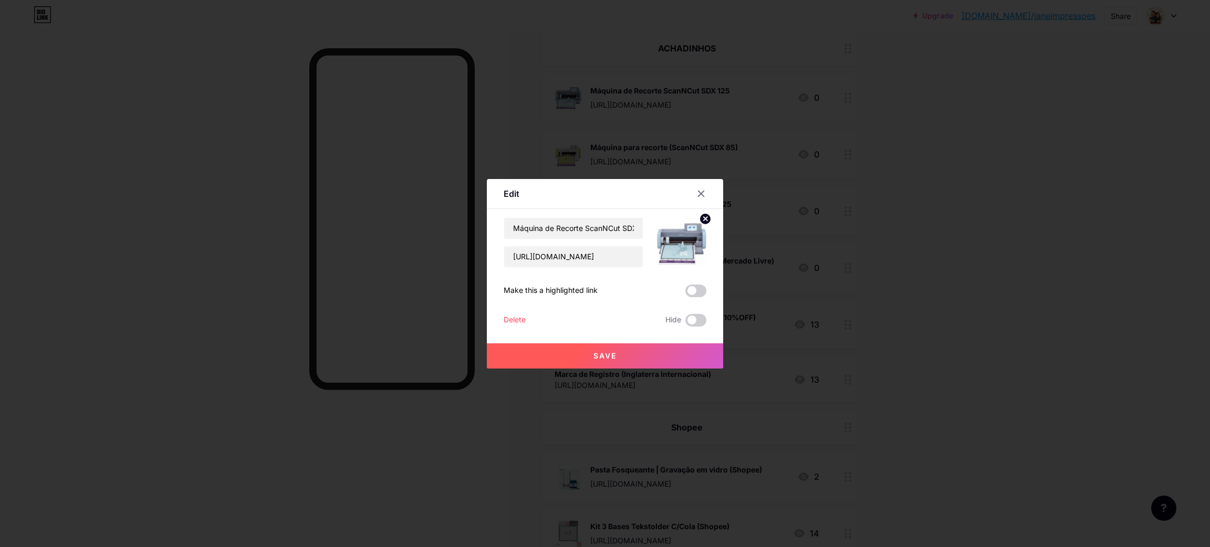
click at [643, 219] on div at bounding box center [674, 242] width 63 height 50
click at [623, 229] on input "Máquina de Recorte ScanNCut SDX 125" at bounding box center [573, 228] width 139 height 21
click at [574, 229] on input "Máquina de Recorte ScanNCut SDX 125 ( Mercado Livre)" at bounding box center [573, 228] width 139 height 21
click at [580, 226] on input "Máquina de Recorte ScanNCut SDX 125 ( Mercado Livre)" at bounding box center [573, 228] width 139 height 21
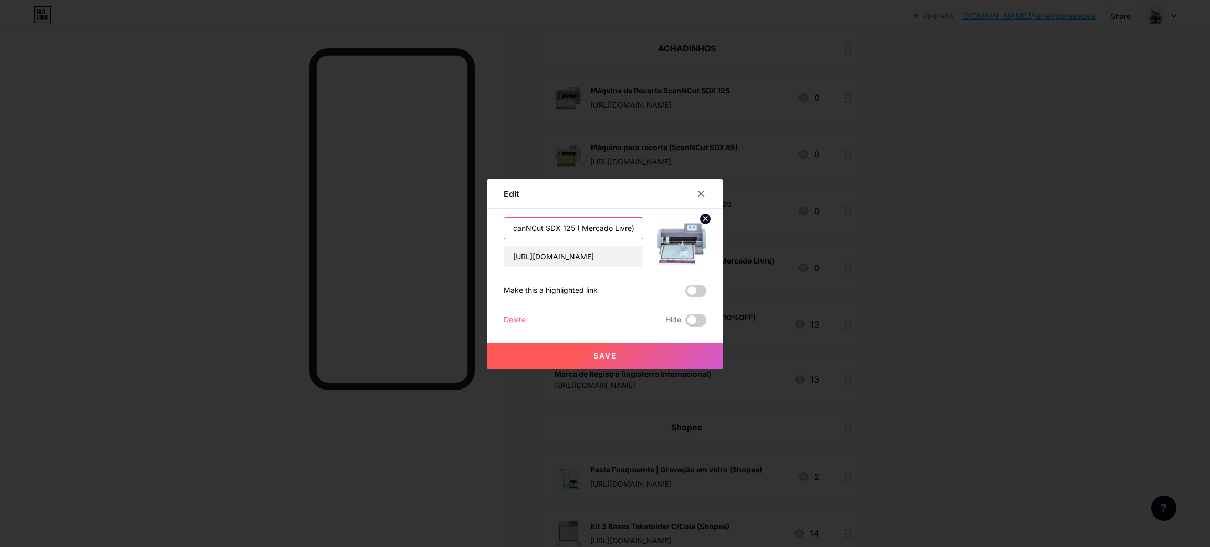
click at [574, 228] on input "Máquina de Recorte ScanNCut SDX 125 ( Mercado Livre)" at bounding box center [573, 228] width 139 height 21
type input "Máquina de Recorte ScanNCut SDX 125 (Mercado Livre)"
click at [656, 358] on button "Save" at bounding box center [605, 355] width 236 height 25
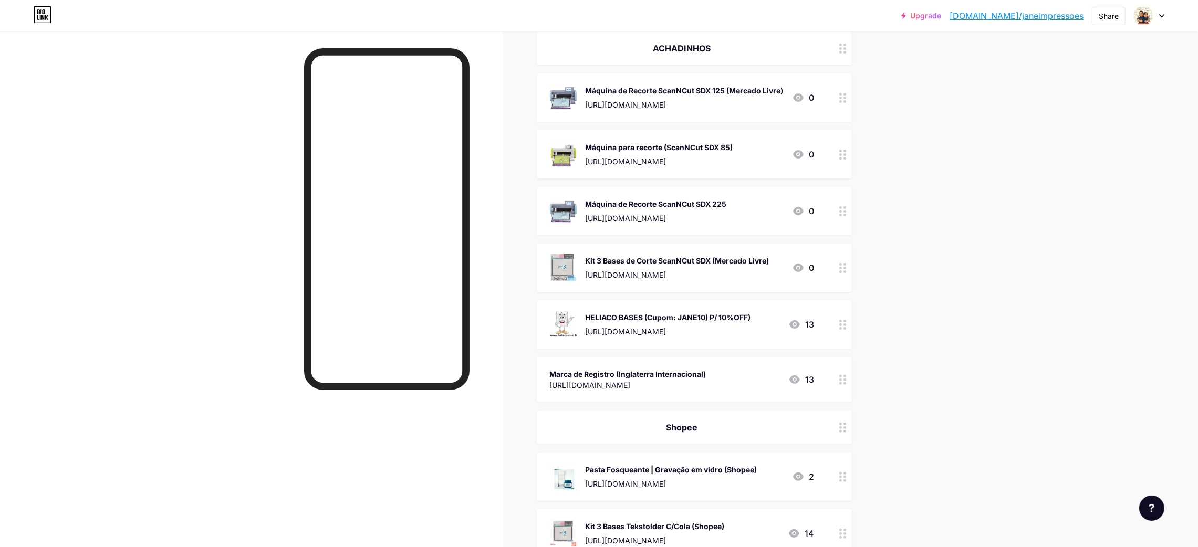
click at [760, 154] on div "Máquina para recorte (ScanNCut SDX 85) https://mercadolivre.com/sec/2PiHV3Y 0" at bounding box center [681, 154] width 265 height 27
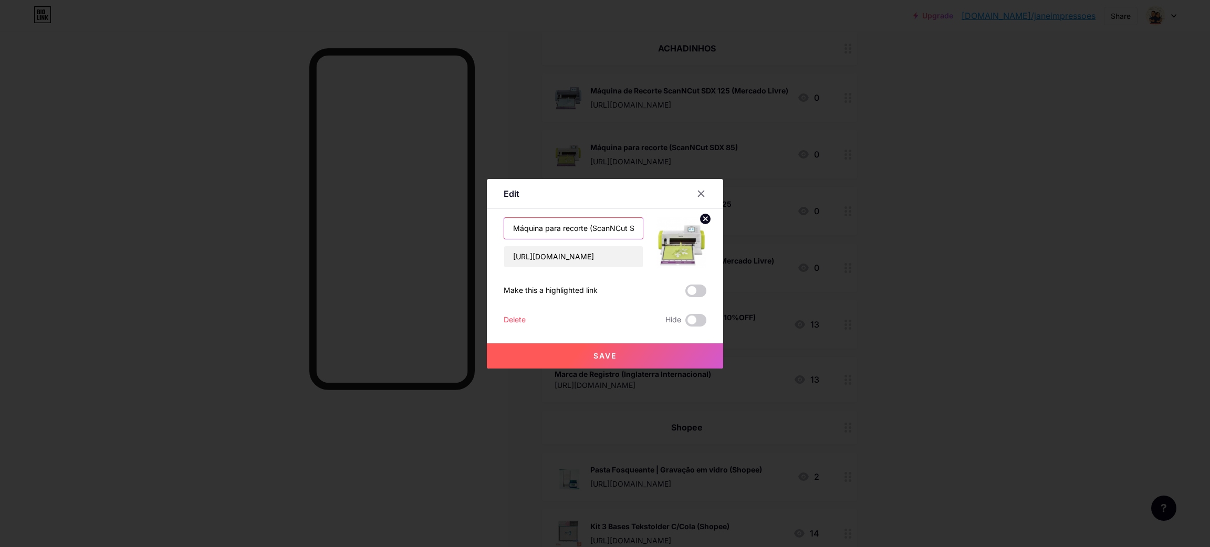
click at [615, 232] on input "Máquina para recorte (ScanNCut SDX 85)" at bounding box center [573, 228] width 139 height 21
click at [585, 228] on input "Máquina para recorte (ScanNCut SDX 85)" at bounding box center [573, 228] width 139 height 21
paste input "(Mercado Livre)"
type input "Máquina para recorte ScanNCut SDX 85 (Mercado Livre)"
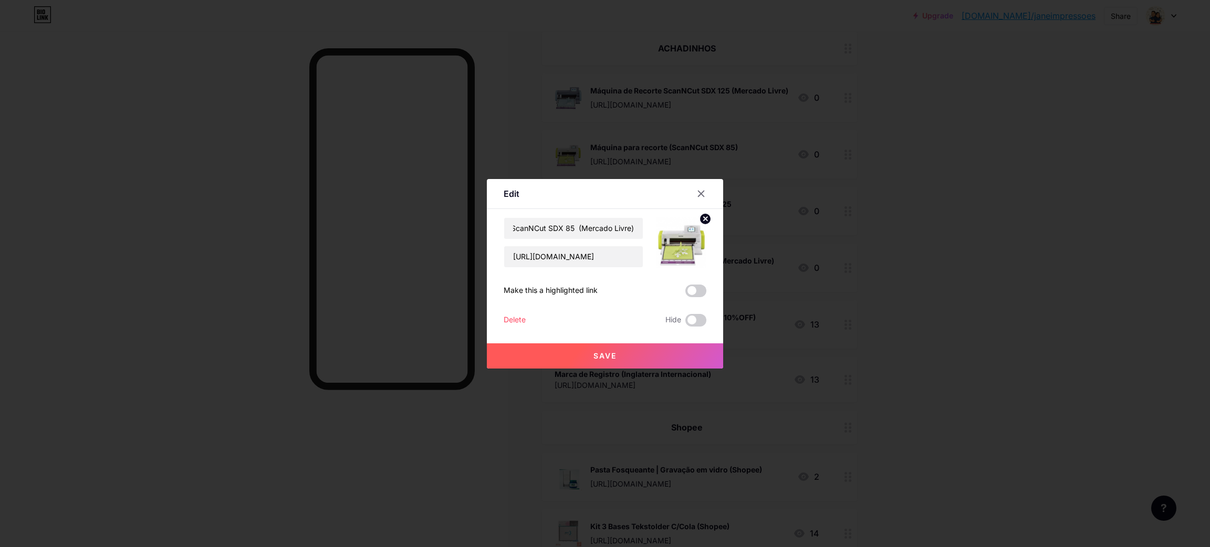
scroll to position [0, 0]
click at [641, 349] on button "Save" at bounding box center [605, 355] width 236 height 25
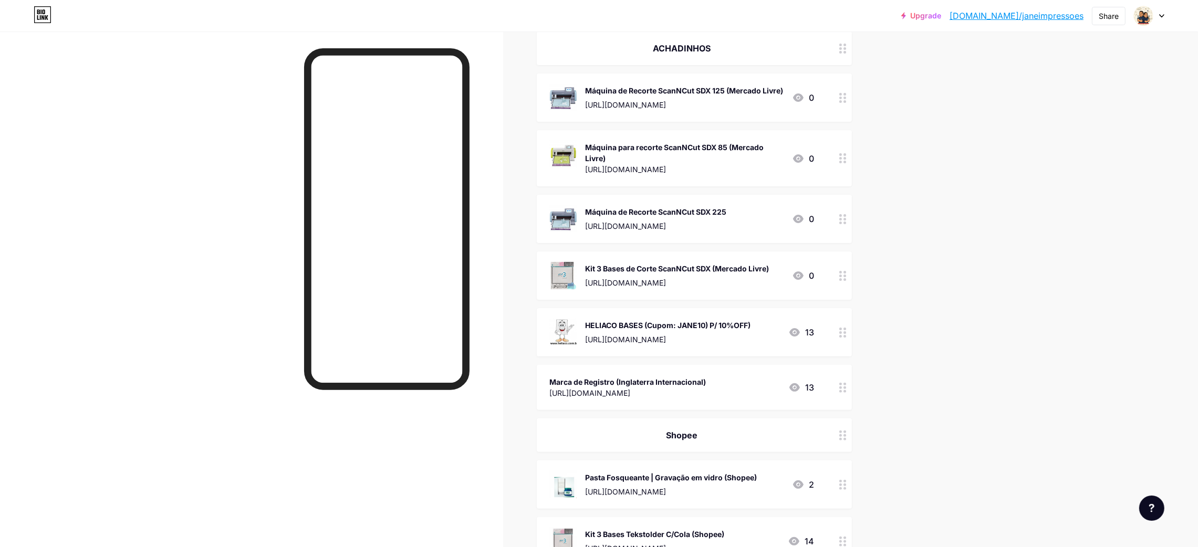
click at [723, 217] on div "Máquina de Recorte ScanNCut SDX 225" at bounding box center [655, 211] width 141 height 11
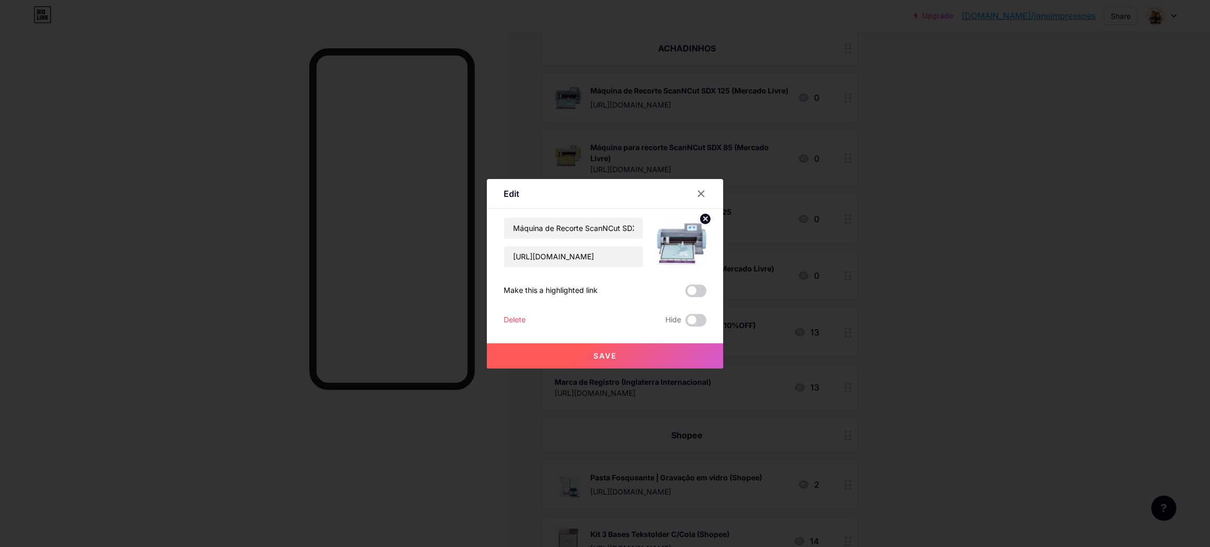
click at [612, 207] on div "Edit" at bounding box center [605, 196] width 236 height 25
click at [621, 233] on input "Máquina de Recorte ScanNCut SDX 225" at bounding box center [573, 228] width 139 height 21
paste input "(Mercado Livre)"
type input "Máquina de Recorte ScanNCut SDX 225 (Mercado Livre)"
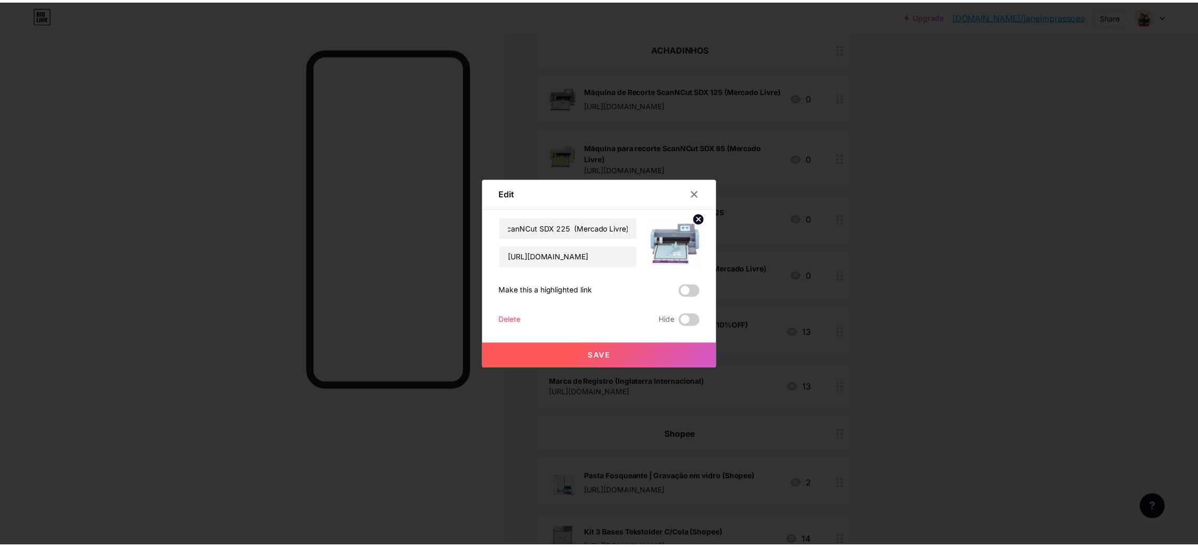
scroll to position [0, 0]
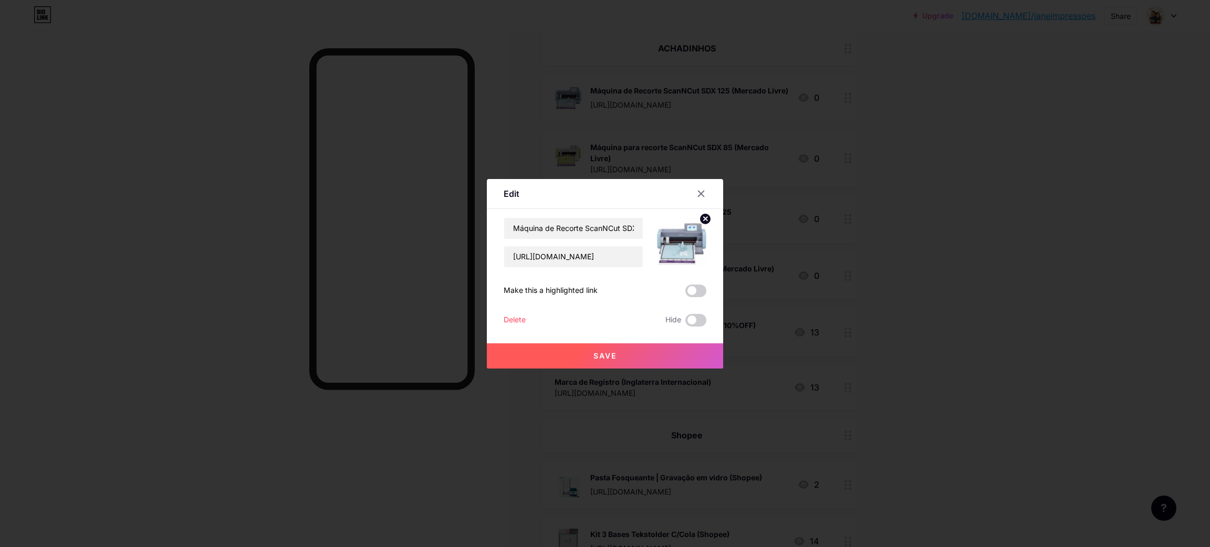
click at [625, 348] on button "Save" at bounding box center [605, 355] width 236 height 25
click at [959, 184] on div at bounding box center [605, 273] width 1210 height 547
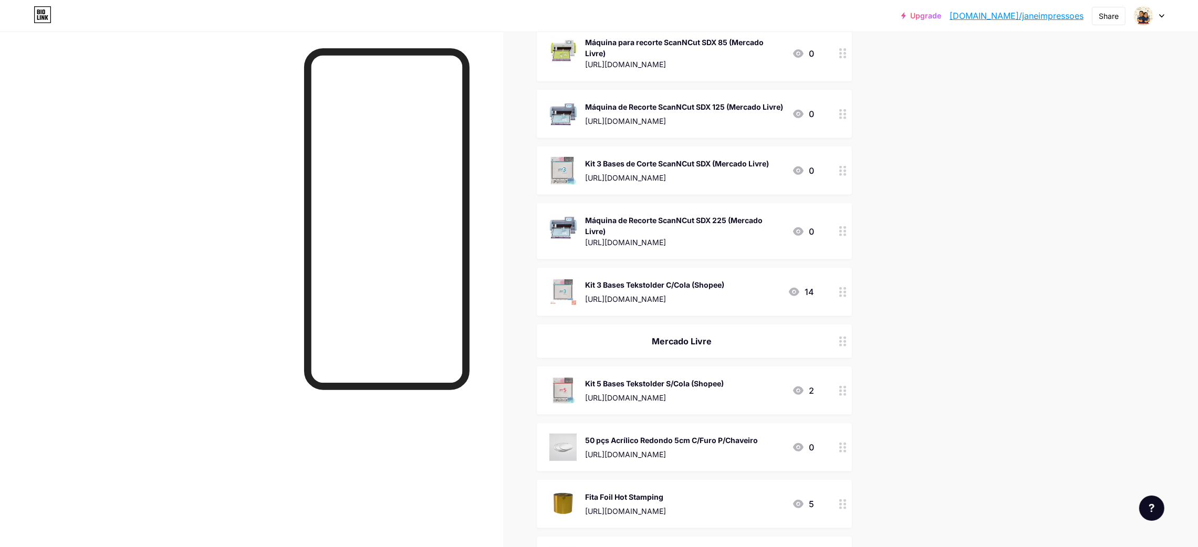
scroll to position [708, 0]
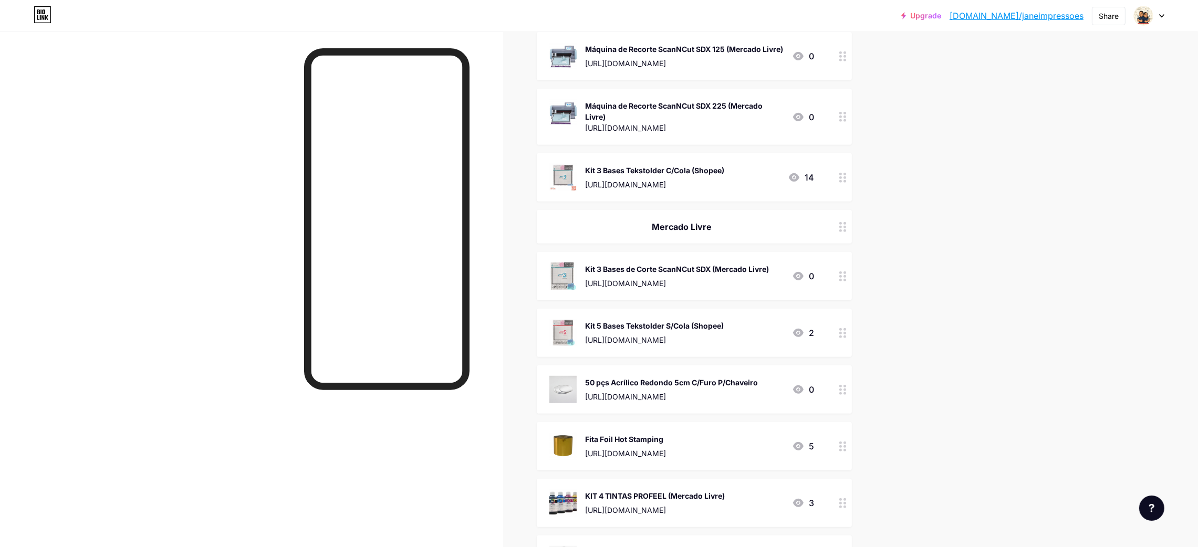
drag, startPoint x: 837, startPoint y: 333, endPoint x: 805, endPoint y: 488, distance: 158.1
click at [801, 496] on span "Canvas Workspace (2.6.1 - 2022) https://drive.google.com/drive/folders/1W00qigM…" at bounding box center [694, 329] width 315 height 1745
click at [951, 377] on div "Upgrade bio.link/janeim... bio.link/janeimpressoes Share Switch accounts JANE I…" at bounding box center [599, 387] width 1198 height 2190
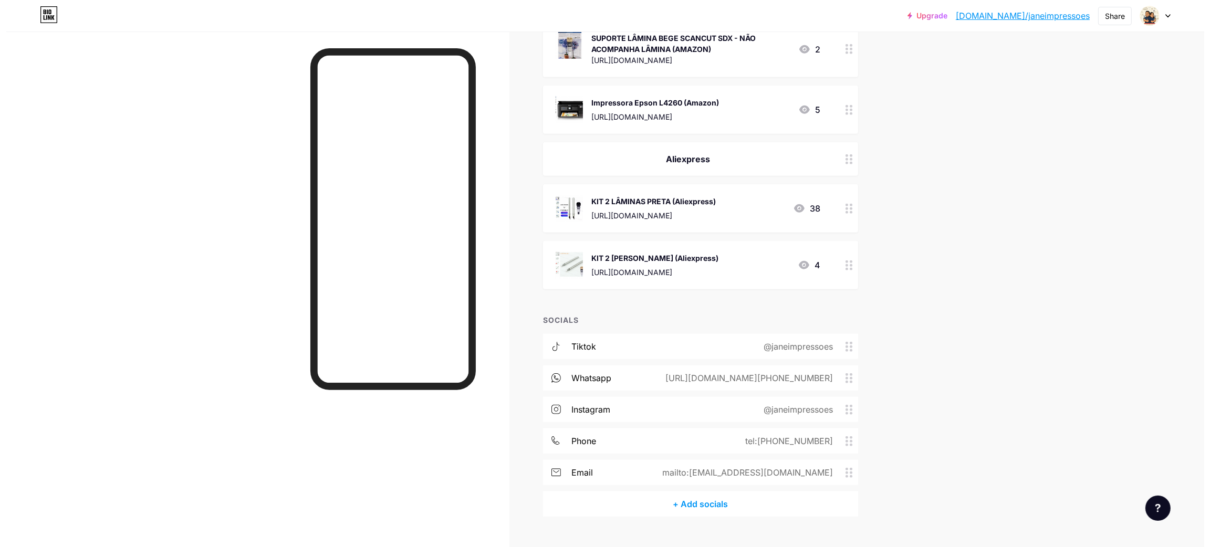
scroll to position [1648, 0]
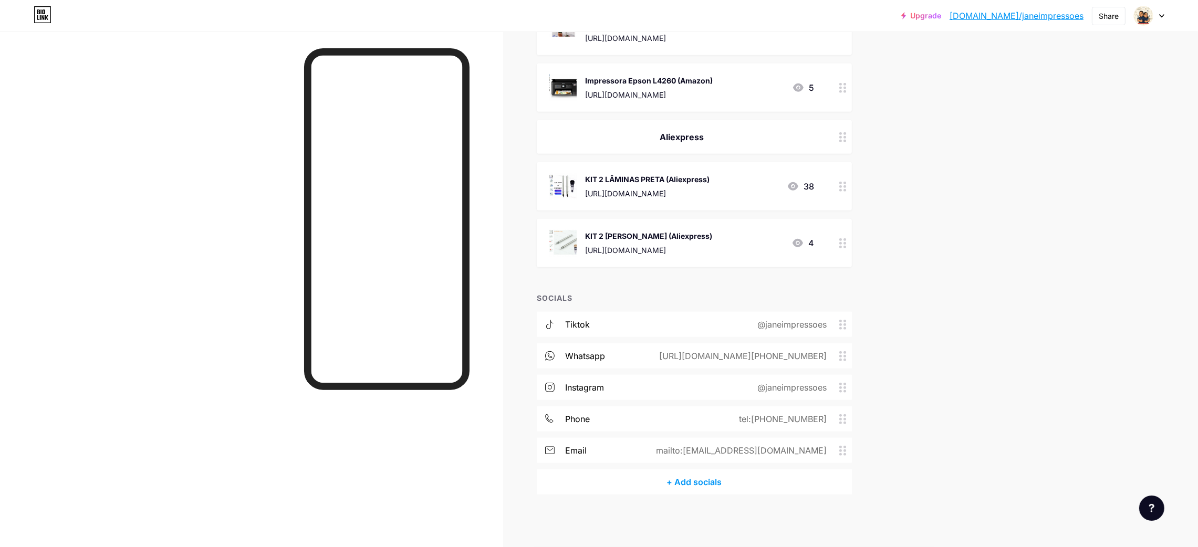
click at [735, 484] on div "+ Add socials" at bounding box center [694, 481] width 315 height 25
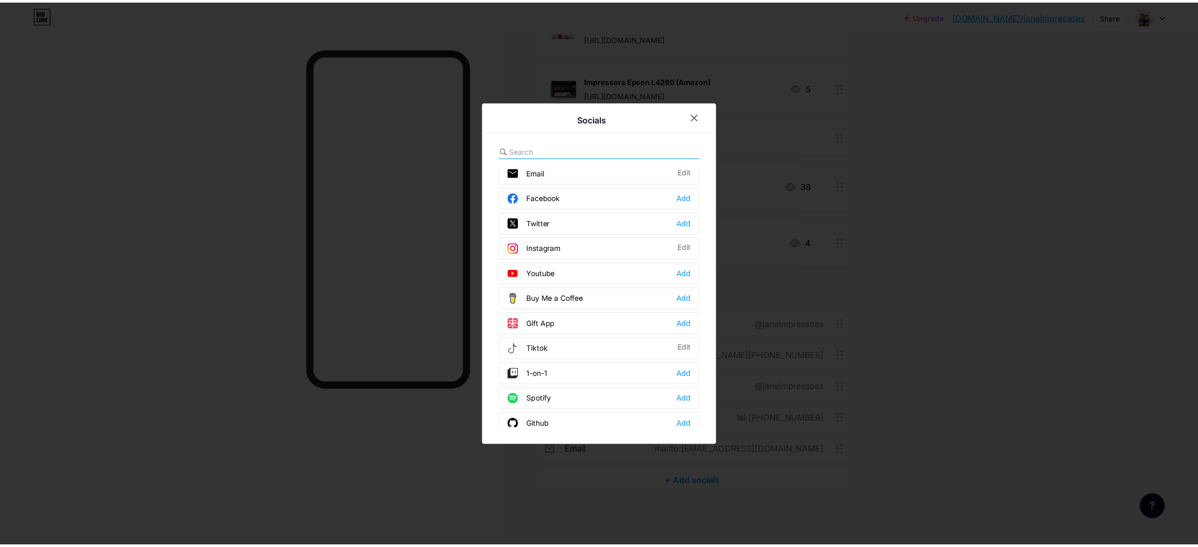
scroll to position [0, 0]
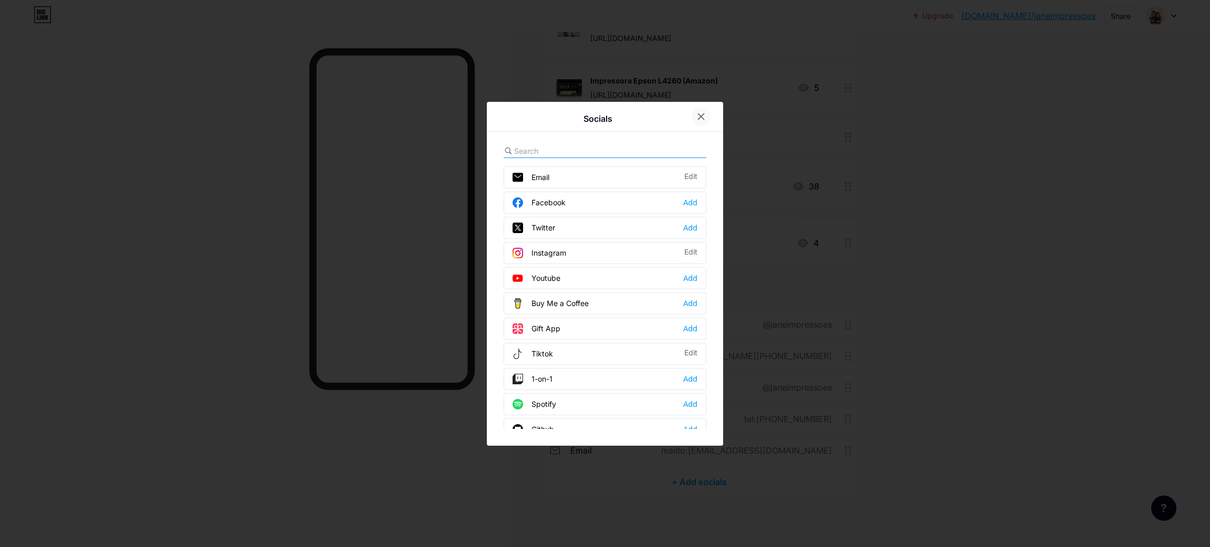
click at [697, 112] on icon at bounding box center [701, 116] width 8 height 8
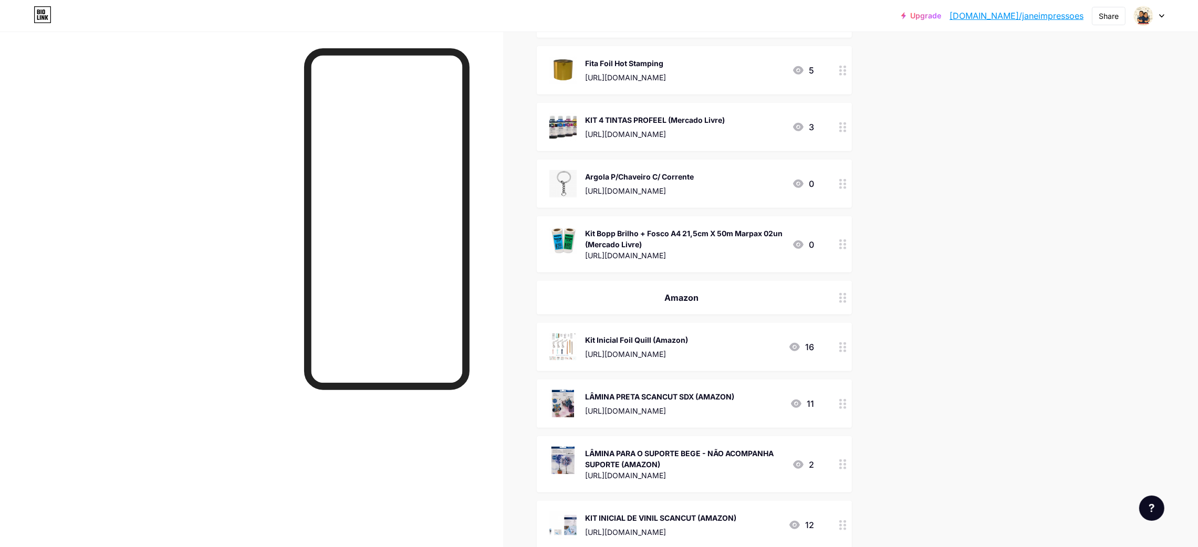
scroll to position [1018, 0]
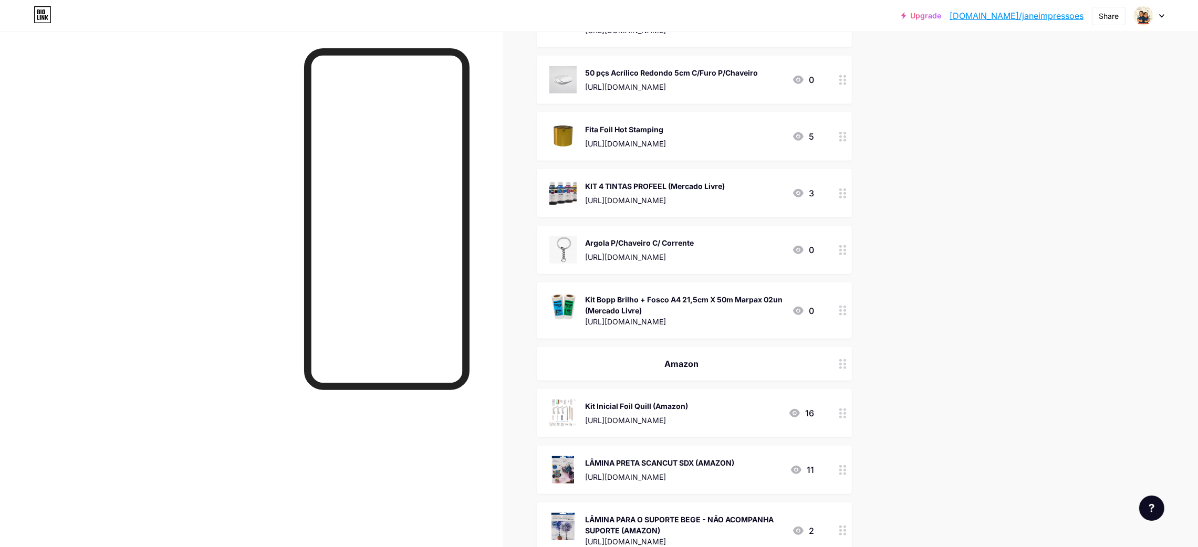
click at [1029, 15] on link "[DOMAIN_NAME]/janeimpressoes" at bounding box center [1016, 15] width 134 height 13
click at [1158, 14] on div at bounding box center [1149, 15] width 30 height 19
click at [1099, 95] on div "+ Add a new page" at bounding box center [1100, 91] width 118 height 11
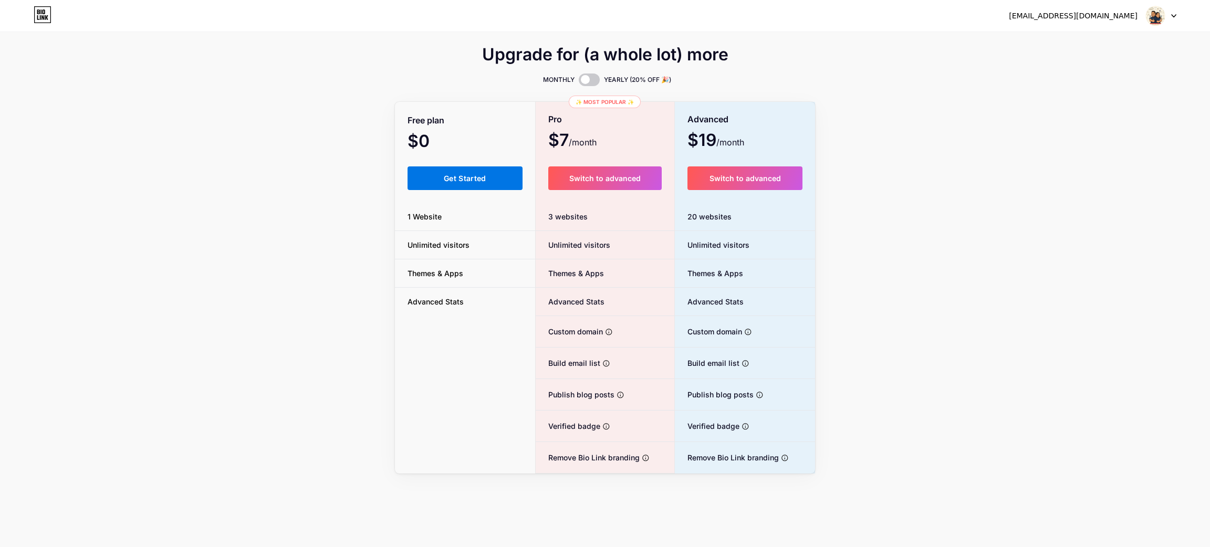
click at [474, 179] on span "Get Started" at bounding box center [465, 178] width 43 height 9
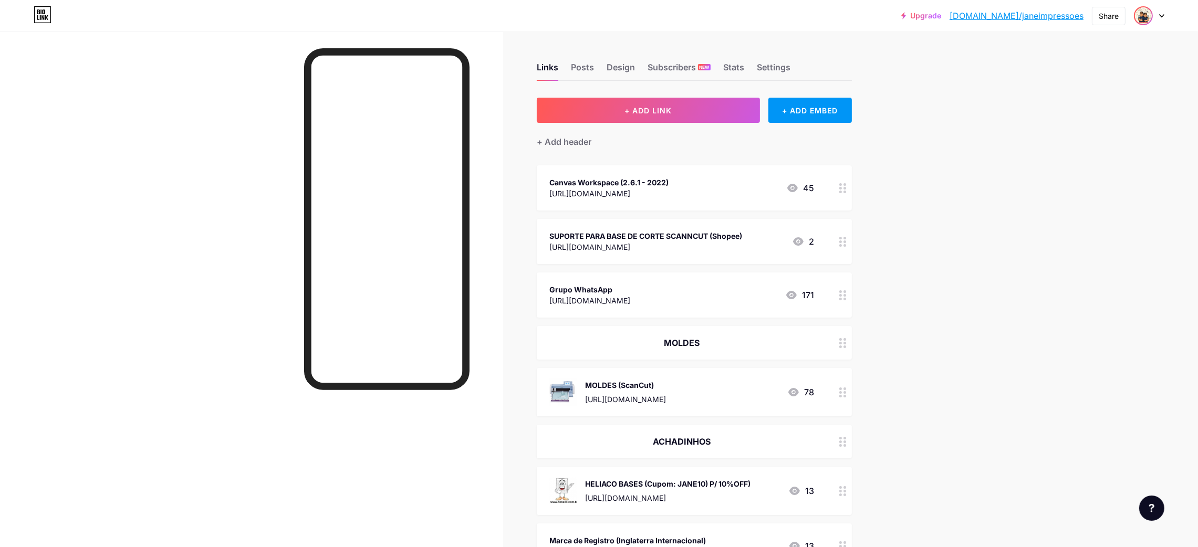
click at [1148, 12] on img at bounding box center [1143, 15] width 17 height 17
click at [1086, 88] on div "+ Add a new page" at bounding box center [1100, 91] width 118 height 11
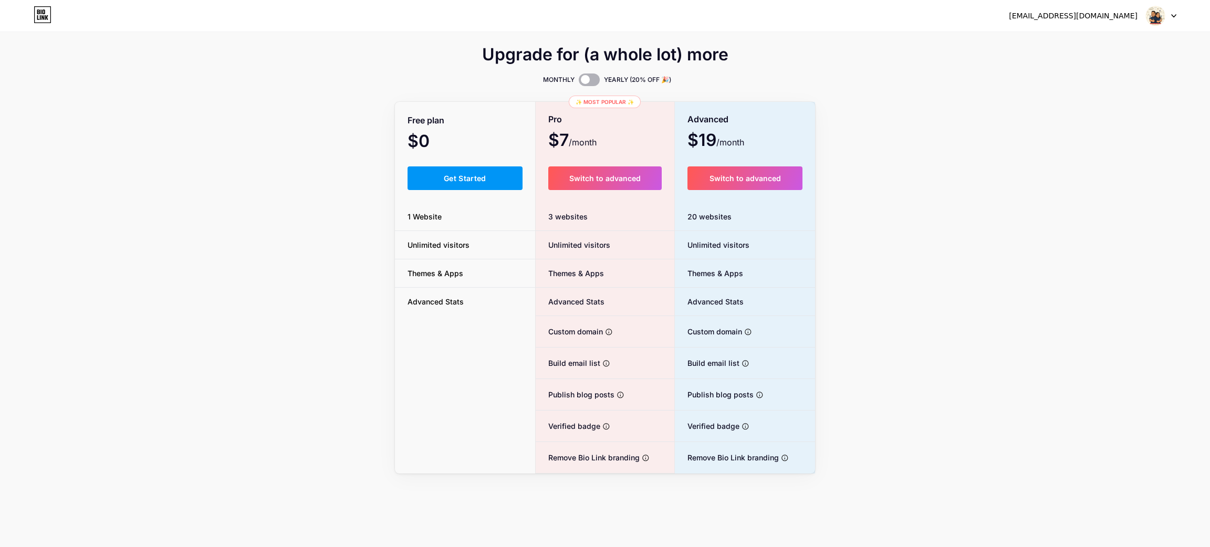
click at [591, 80] on span at bounding box center [589, 80] width 21 height 13
click at [579, 82] on input "checkbox" at bounding box center [579, 82] width 0 height 0
click at [591, 80] on span at bounding box center [589, 80] width 21 height 13
click at [579, 82] on input "checkbox" at bounding box center [579, 82] width 0 height 0
click at [591, 80] on span at bounding box center [589, 80] width 21 height 13
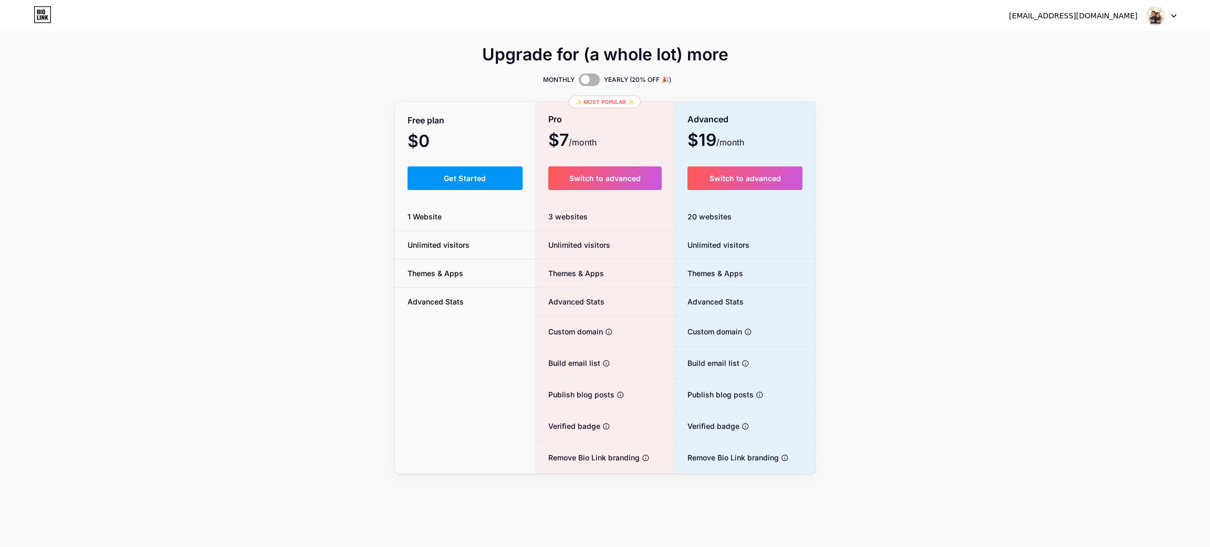
click at [579, 82] on input "checkbox" at bounding box center [579, 82] width 0 height 0
click at [591, 80] on span at bounding box center [589, 80] width 21 height 13
click at [579, 82] on input "checkbox" at bounding box center [579, 82] width 0 height 0
click at [447, 126] on div "Free plan" at bounding box center [465, 120] width 140 height 18
drag, startPoint x: 435, startPoint y: 186, endPoint x: 259, endPoint y: 90, distance: 200.7
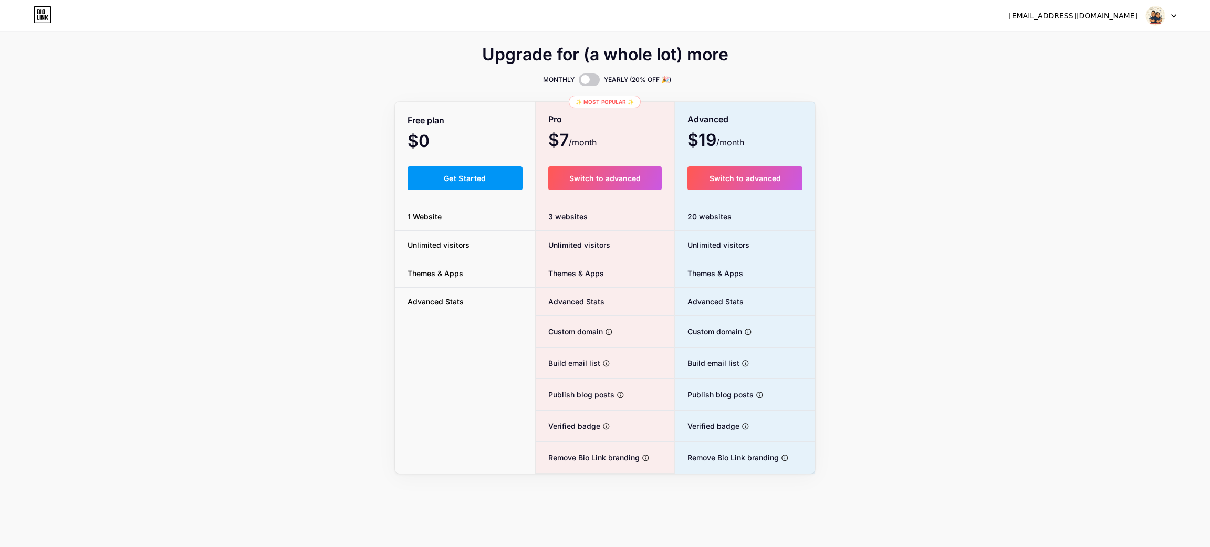
click at [283, 75] on div "Upgrade for (a whole lot) more MONTHLY YEARLY (20% OFF 🎉) Free plan $0 /month G…" at bounding box center [605, 260] width 1210 height 425
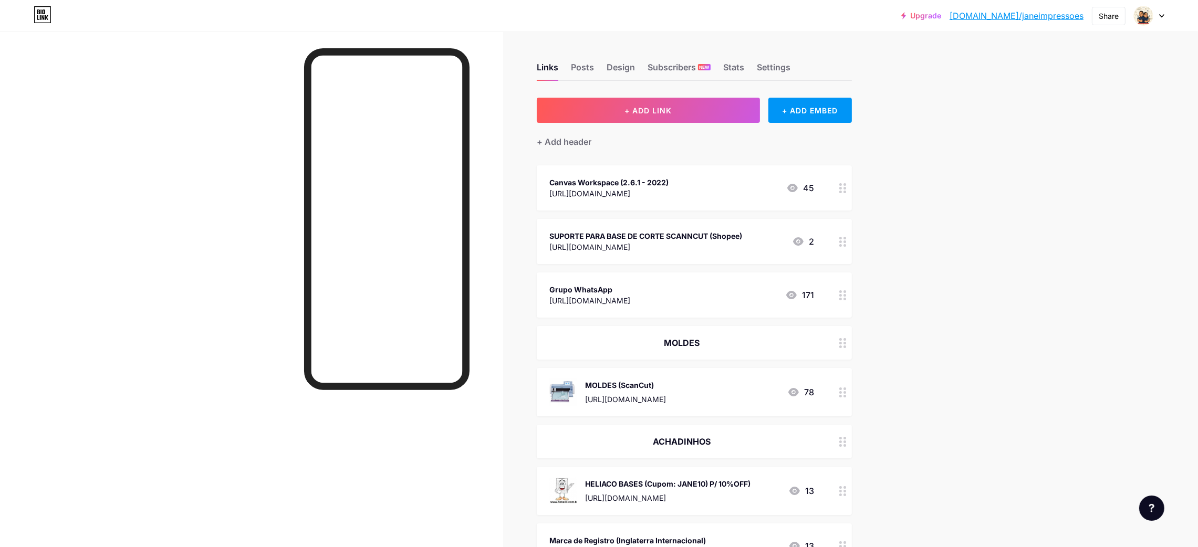
click at [645, 114] on button "+ ADD LINK" at bounding box center [648, 110] width 223 height 25
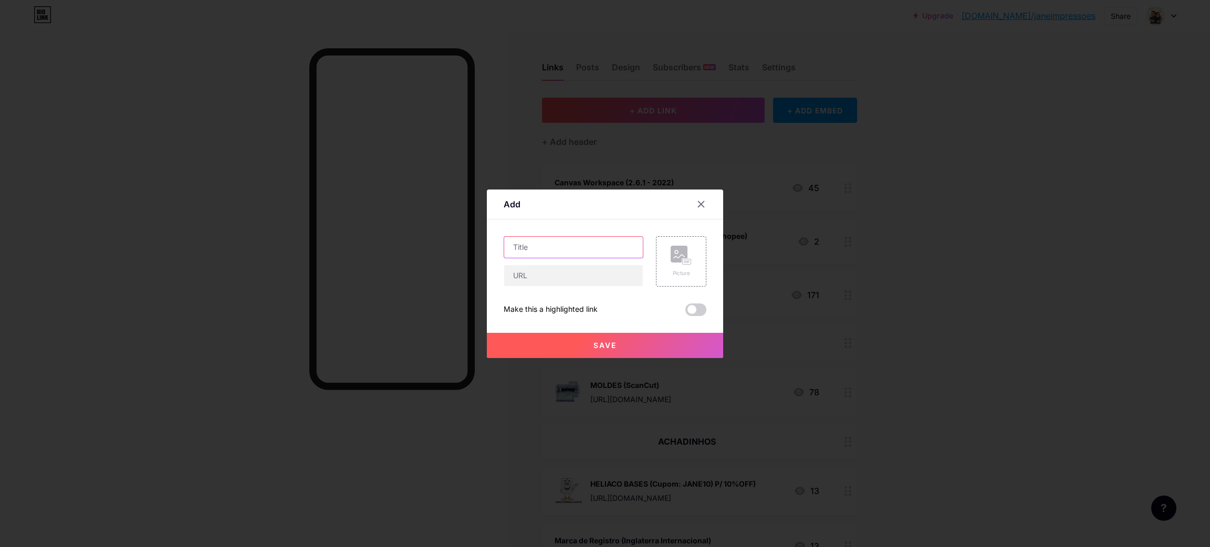
click at [556, 254] on input "text" at bounding box center [573, 247] width 139 height 21
type input "Cola Spray Reposicionável 3M (Mercado Livre)"
click at [671, 260] on icon at bounding box center [681, 255] width 21 height 19
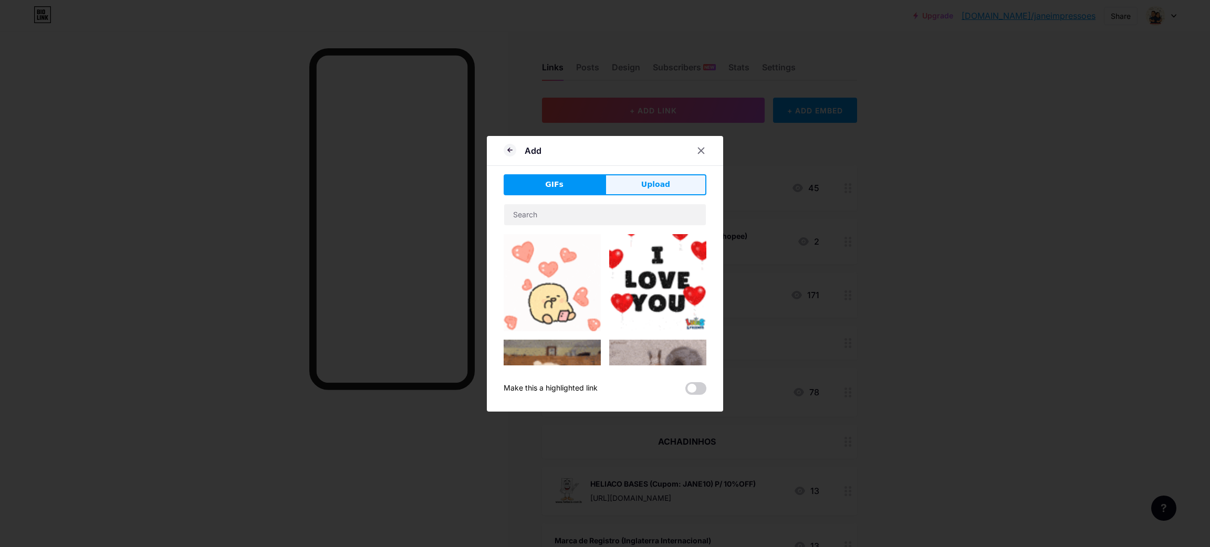
click at [642, 191] on button "Upload" at bounding box center [655, 184] width 101 height 21
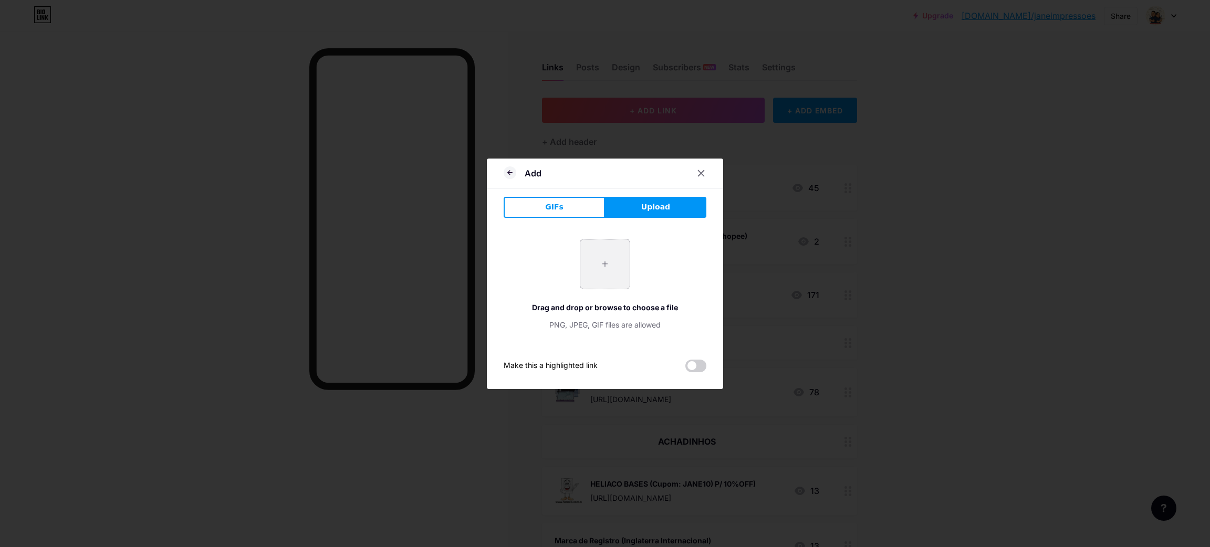
click at [599, 246] on input "file" at bounding box center [604, 263] width 49 height 49
type input "C:\fakepath\cola.png"
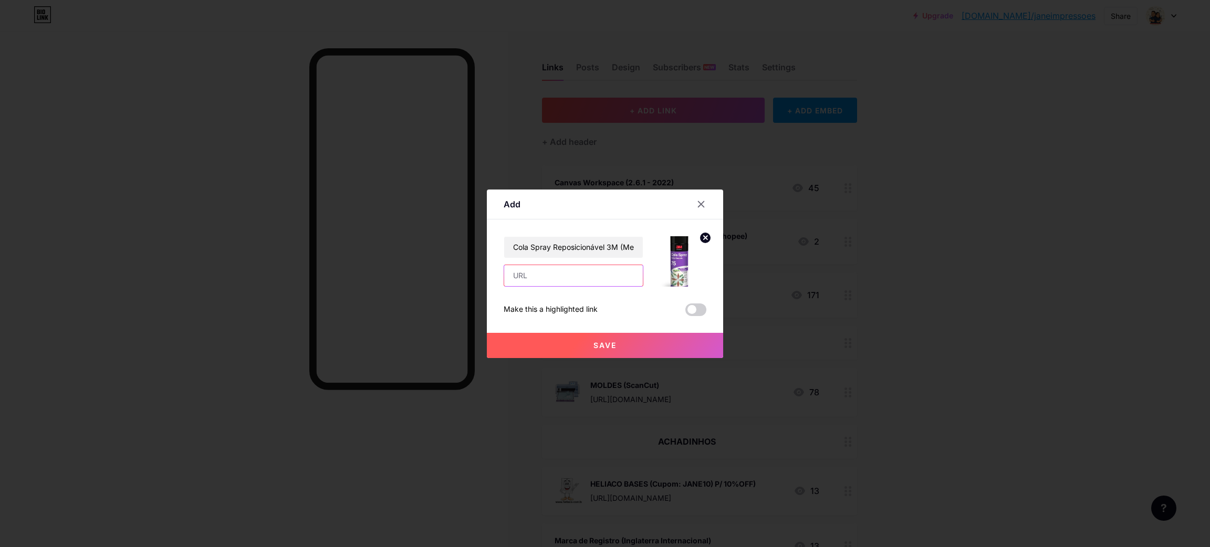
click at [547, 274] on input "text" at bounding box center [573, 275] width 139 height 21
paste input "v"
paste input "[URL][DOMAIN_NAME]"
type input "[URL][DOMAIN_NAME]"
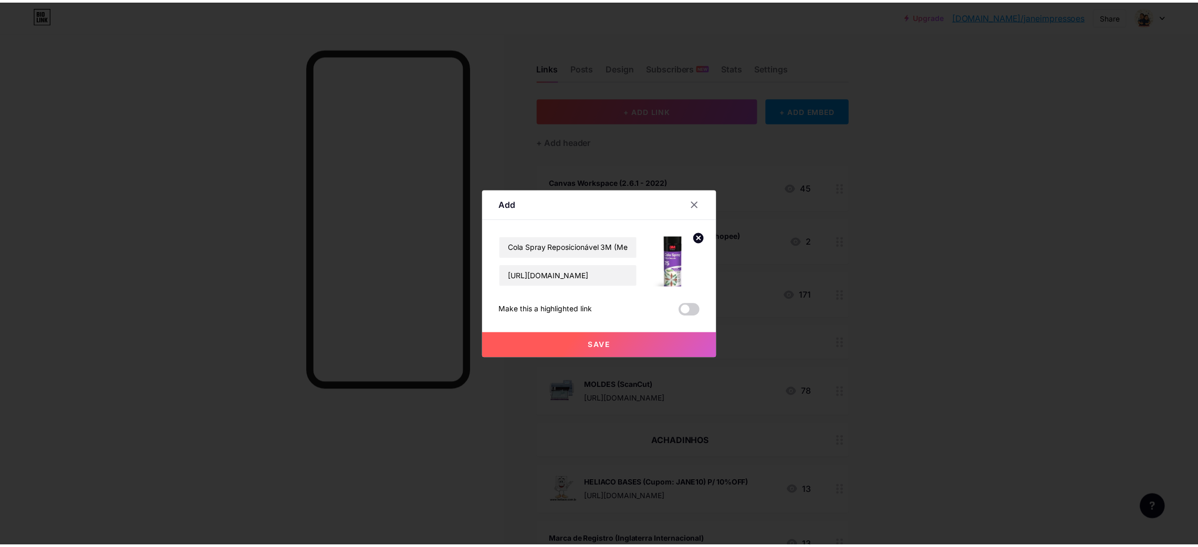
scroll to position [0, 0]
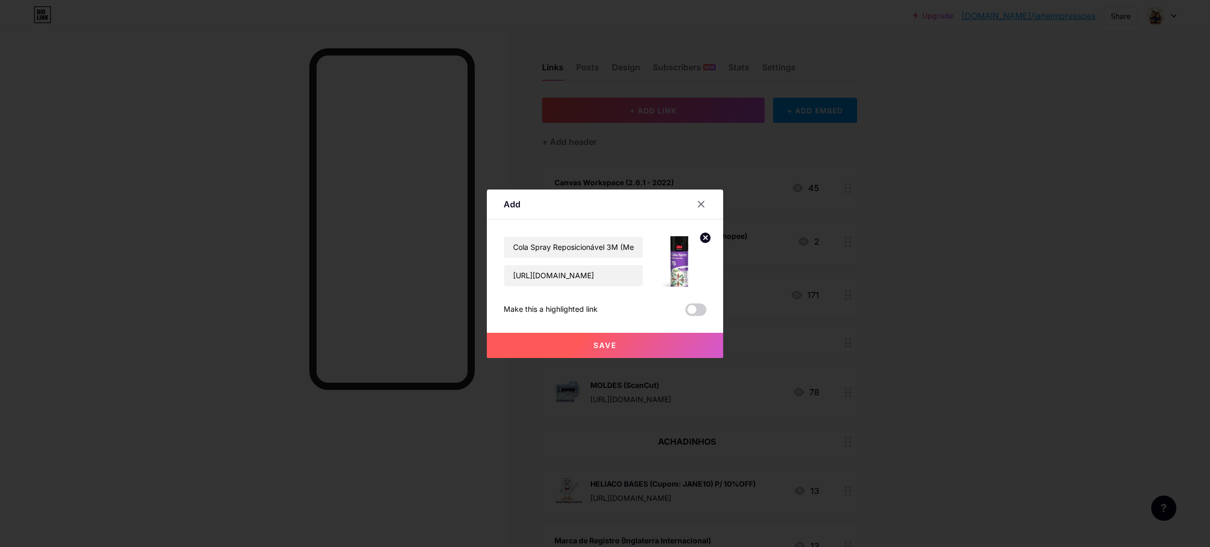
click at [597, 342] on span "Save" at bounding box center [604, 345] width 23 height 9
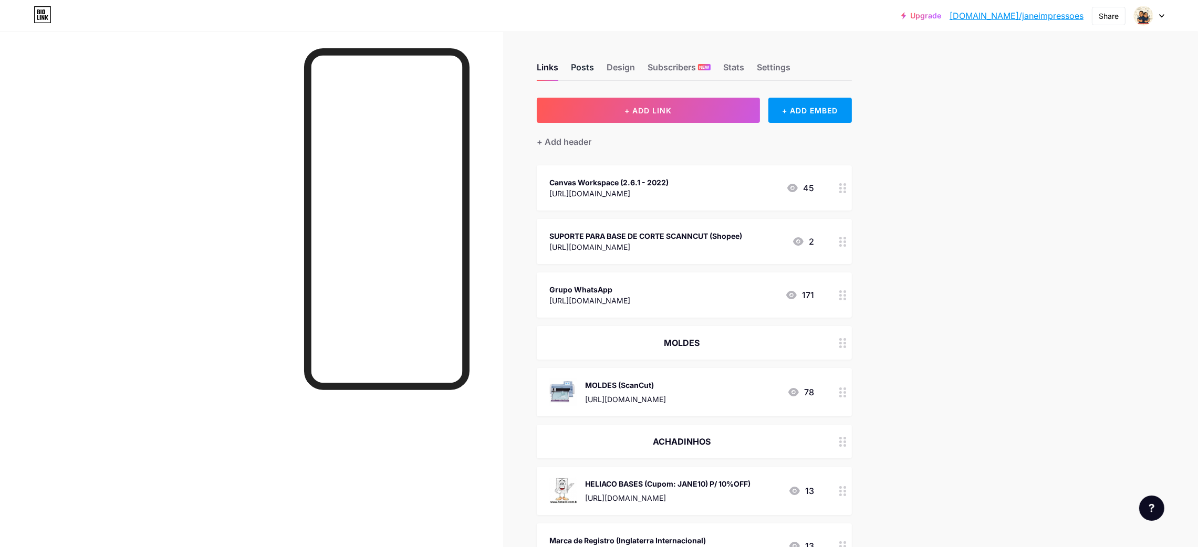
click at [588, 63] on div "Posts" at bounding box center [582, 70] width 23 height 19
click at [584, 69] on div "Posts" at bounding box center [582, 70] width 23 height 19
click at [587, 64] on div "Posts" at bounding box center [582, 70] width 23 height 19
click at [635, 62] on div "Design" at bounding box center [621, 70] width 28 height 19
